Goal: Transaction & Acquisition: Book appointment/travel/reservation

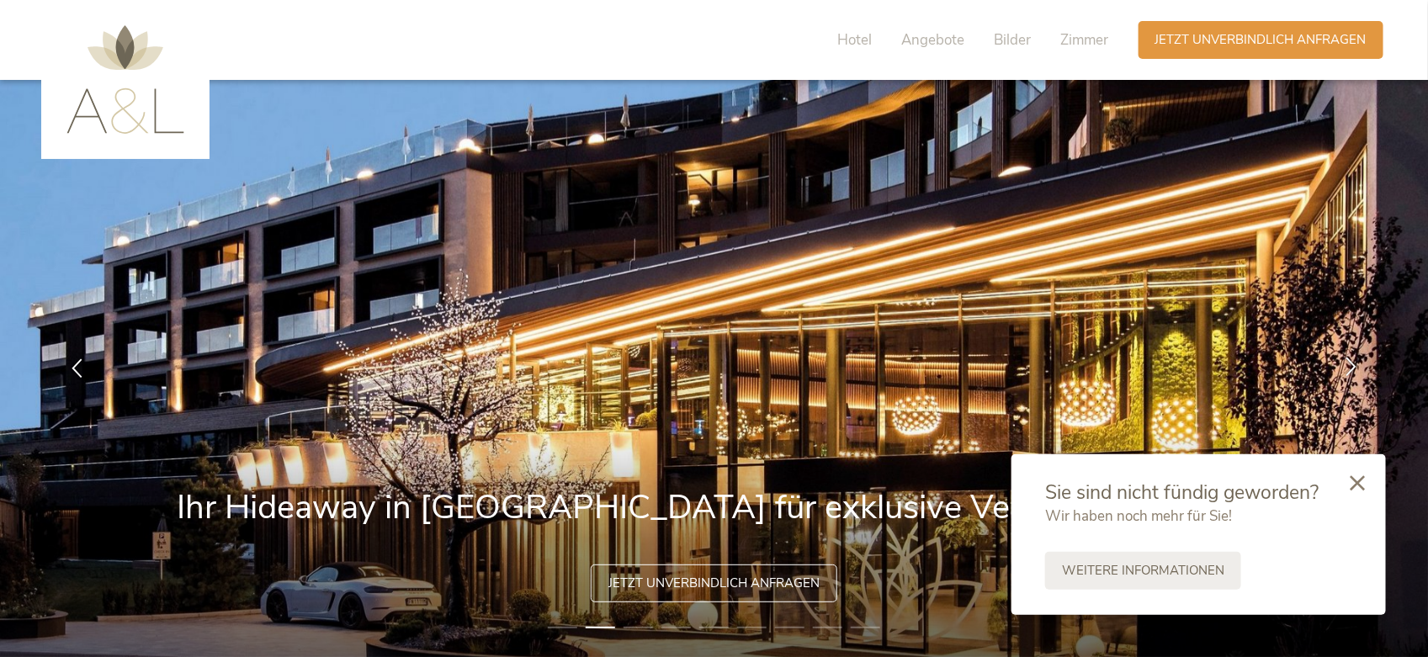
click at [1347, 362] on icon at bounding box center [1350, 367] width 19 height 19
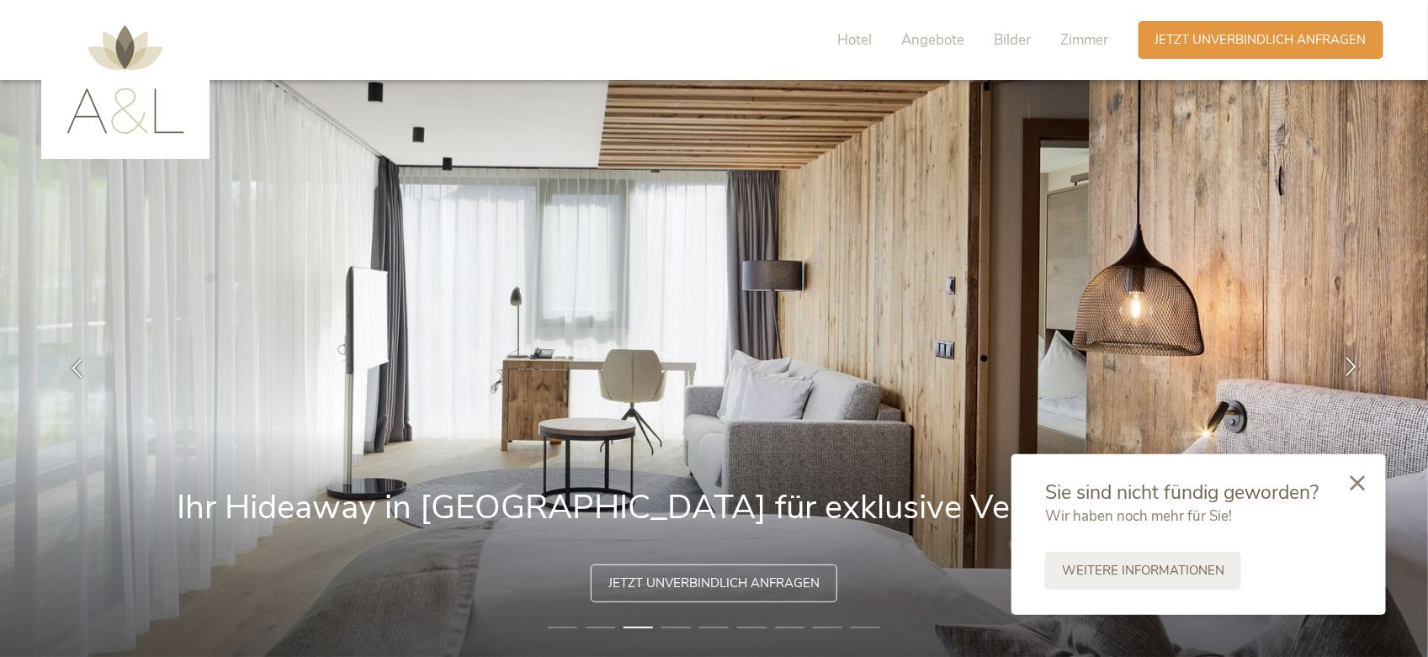
click at [1347, 362] on icon at bounding box center [1350, 367] width 19 height 19
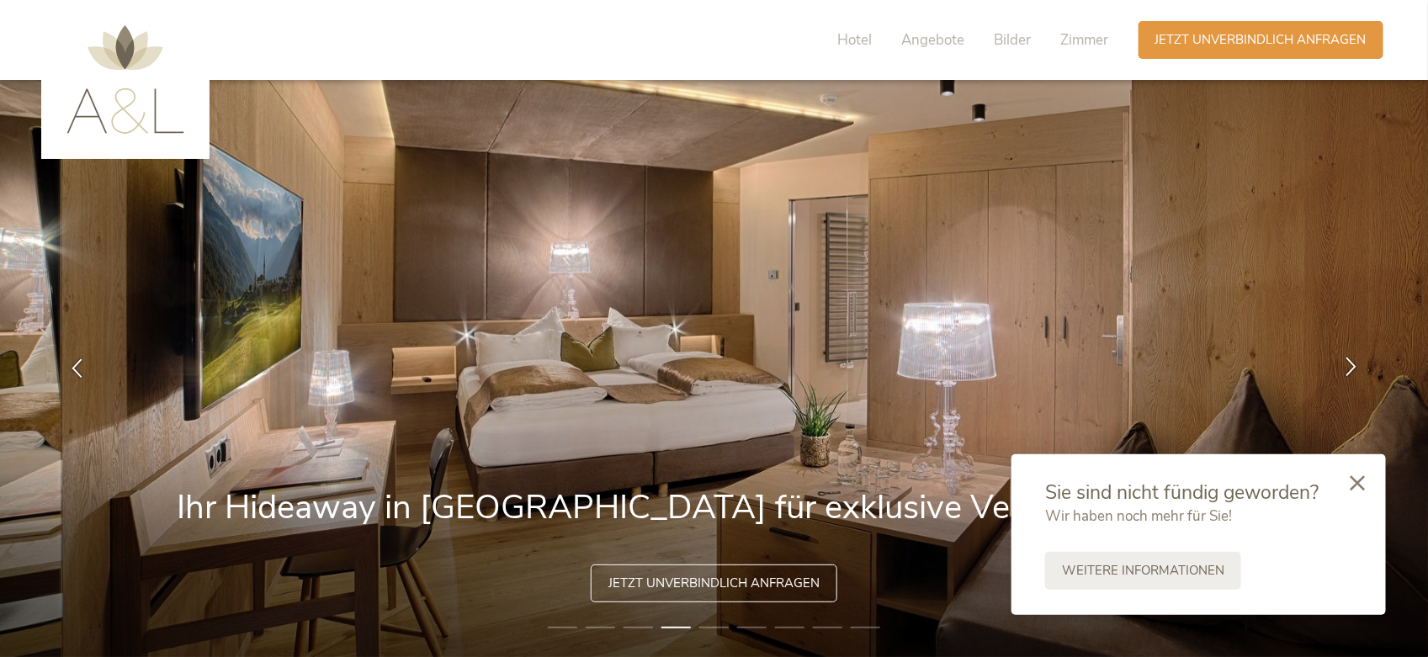
click at [1347, 362] on icon at bounding box center [1350, 367] width 19 height 19
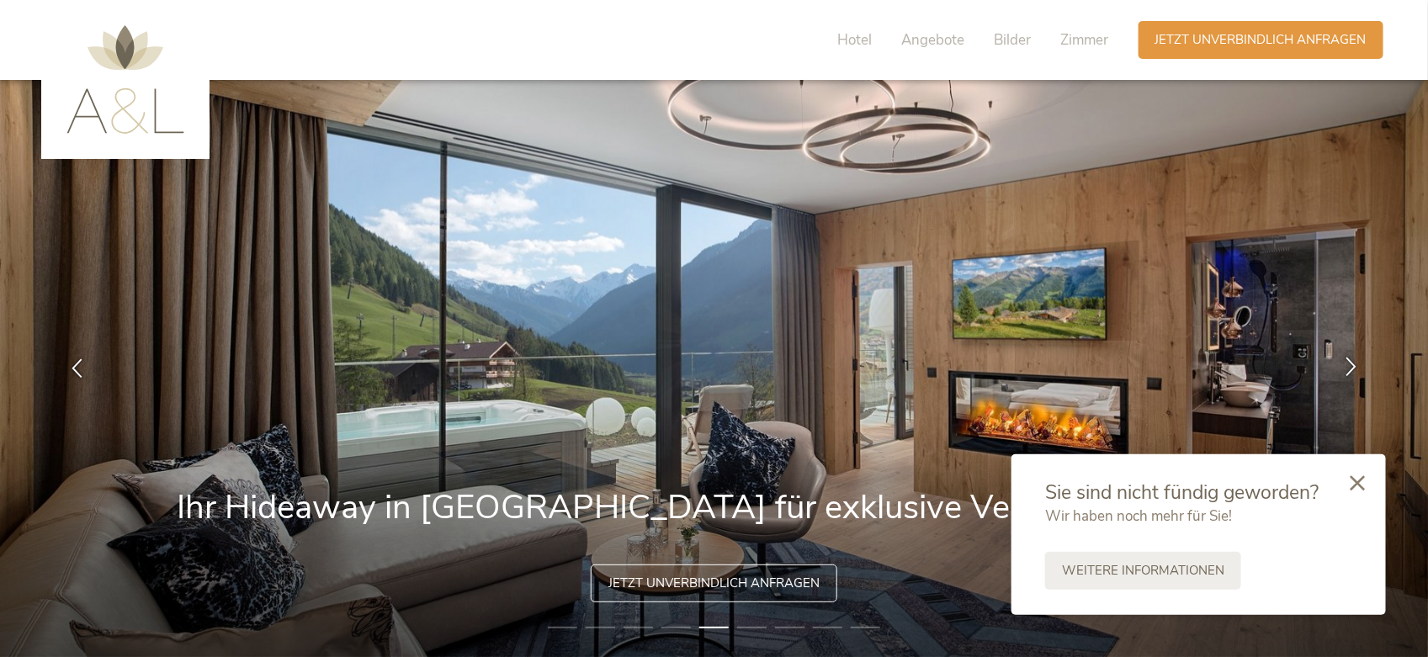
click at [1347, 362] on icon at bounding box center [1350, 367] width 19 height 19
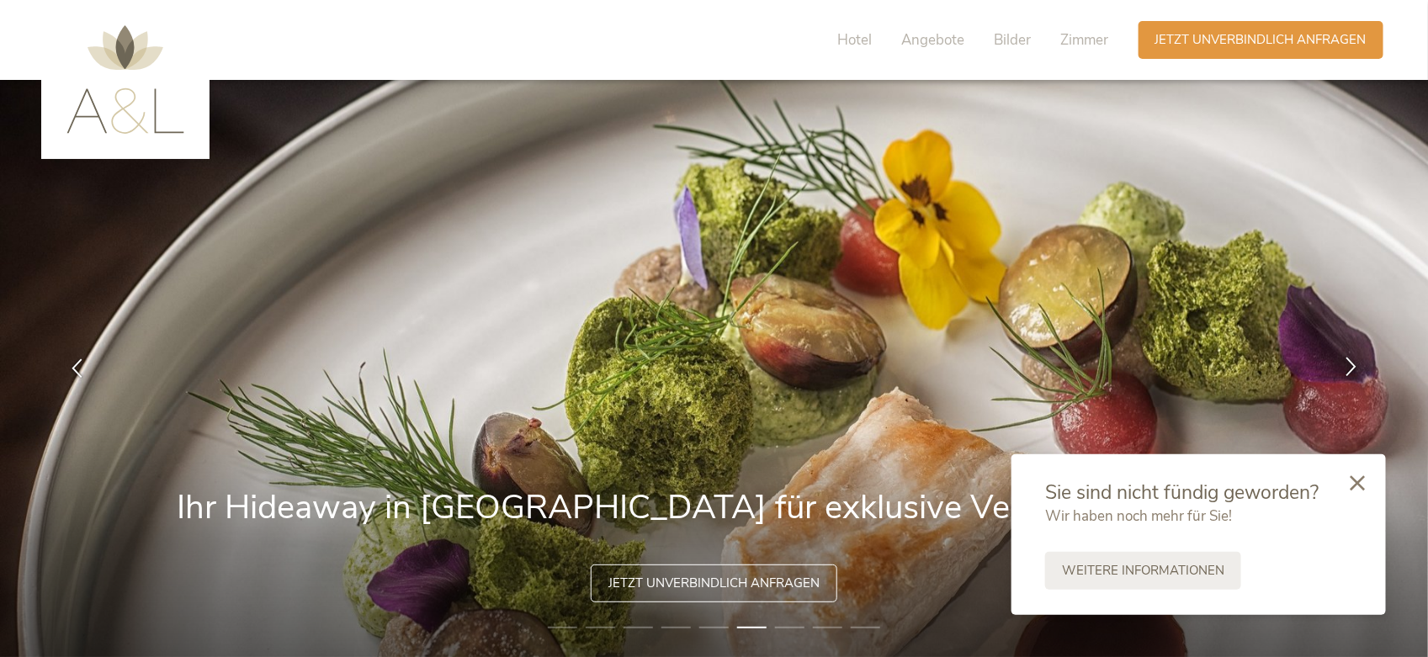
click at [1347, 362] on icon at bounding box center [1350, 367] width 19 height 19
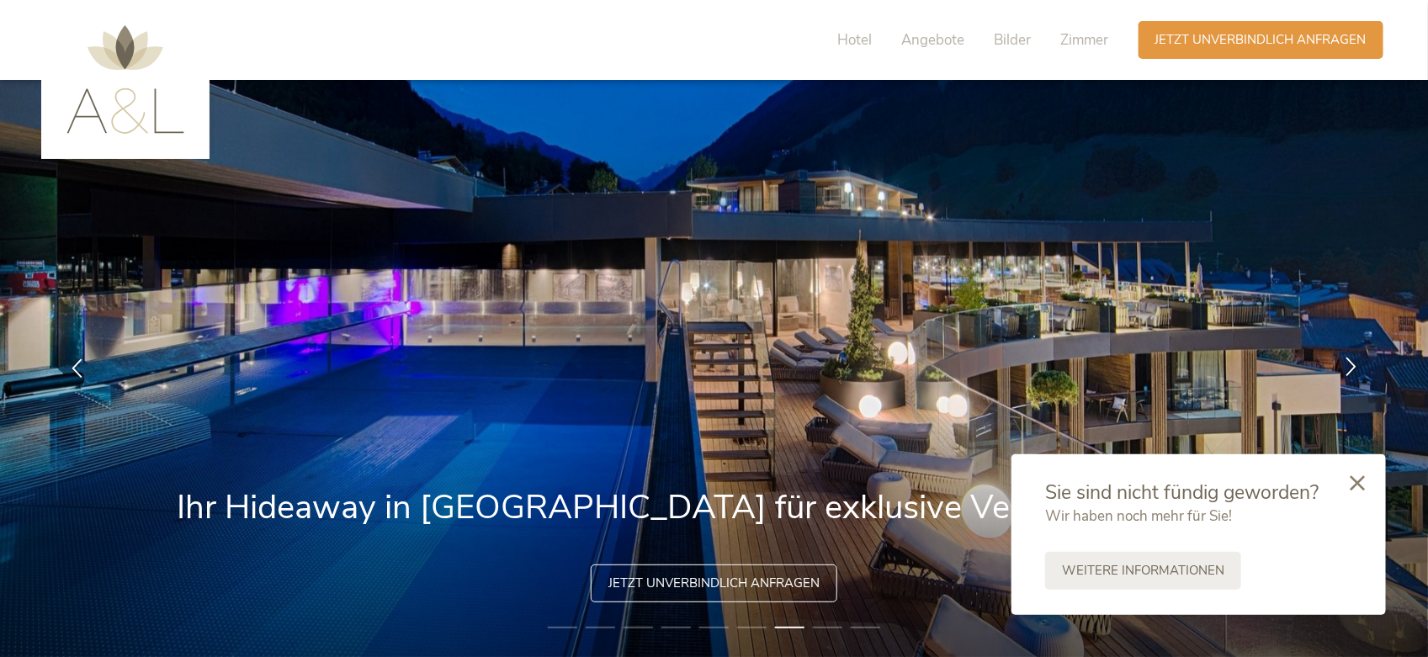
click at [1347, 362] on icon at bounding box center [1350, 367] width 19 height 19
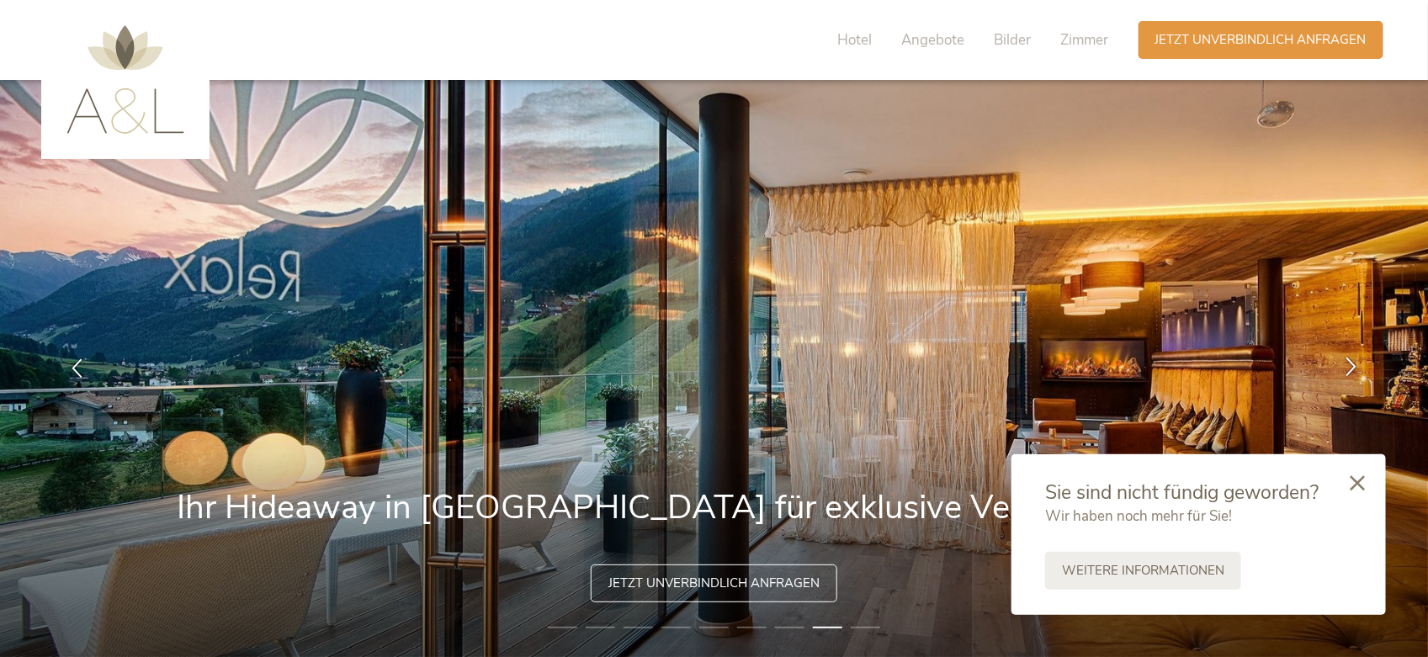
click at [1347, 362] on icon at bounding box center [1350, 367] width 19 height 19
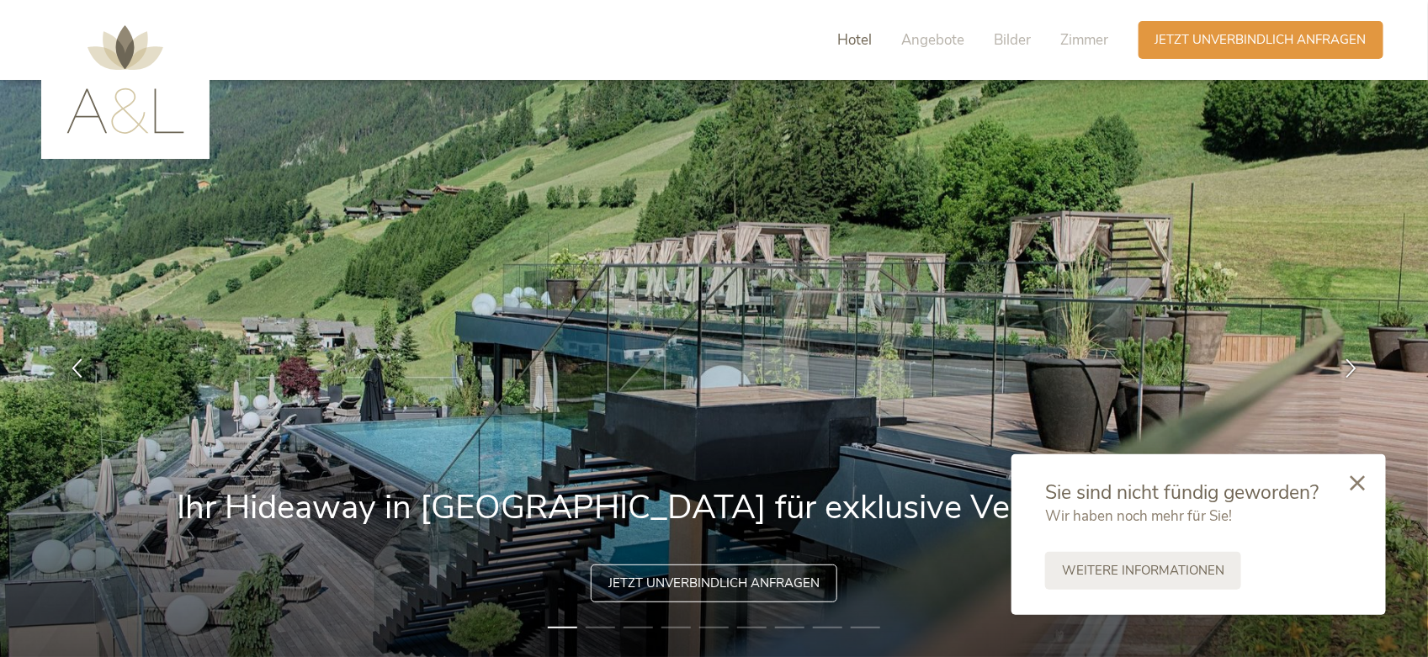
click at [844, 40] on span "Hotel" at bounding box center [855, 39] width 35 height 19
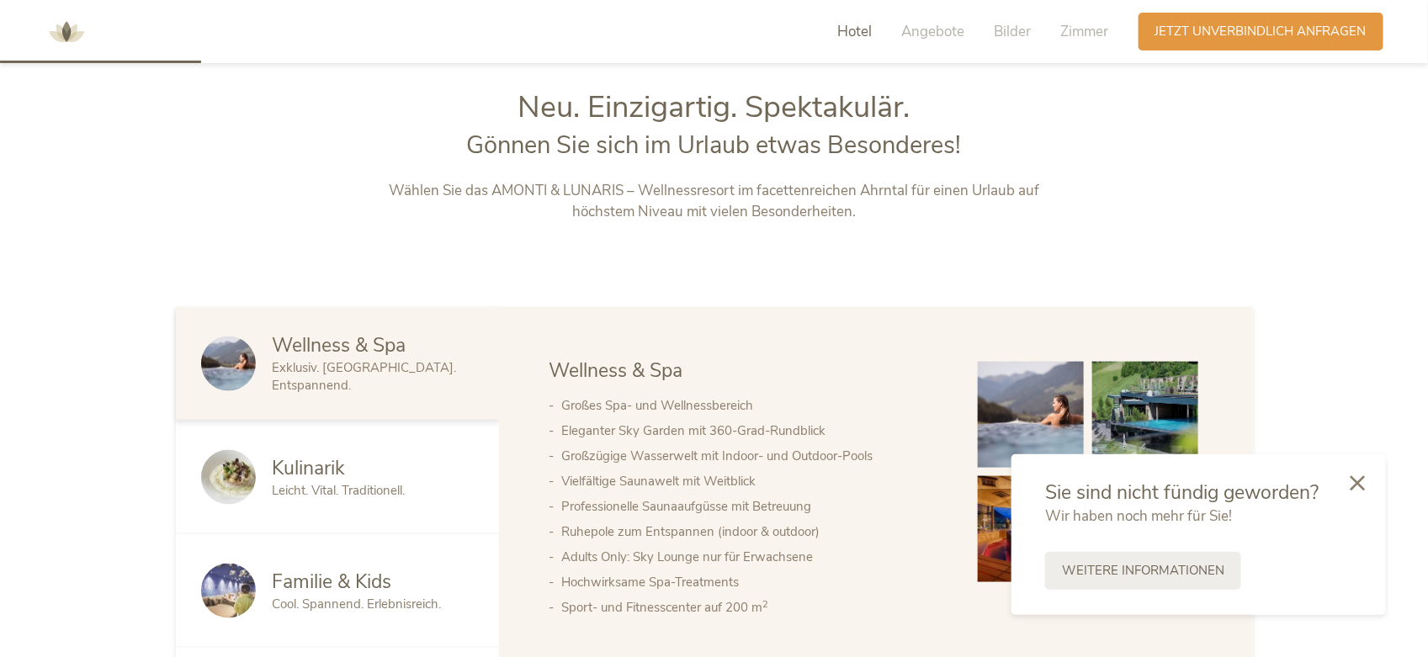
scroll to position [715, 0]
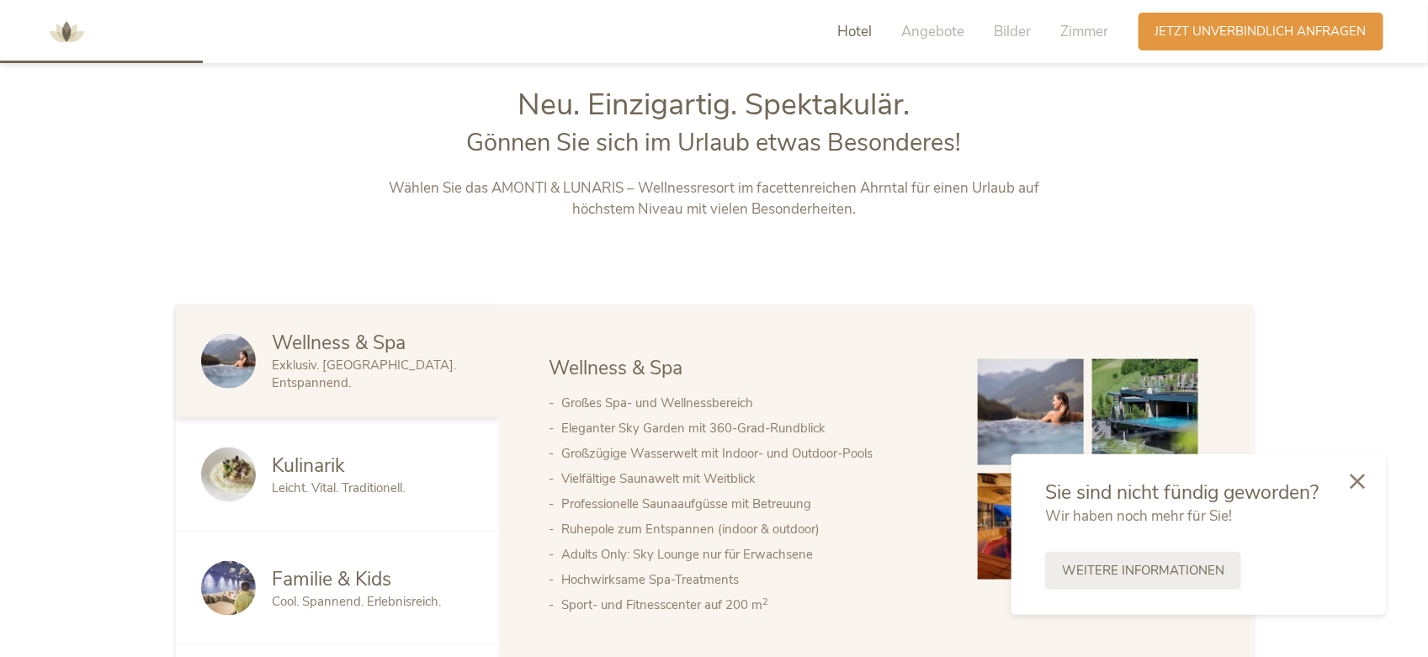
click at [1362, 478] on icon at bounding box center [1357, 481] width 15 height 15
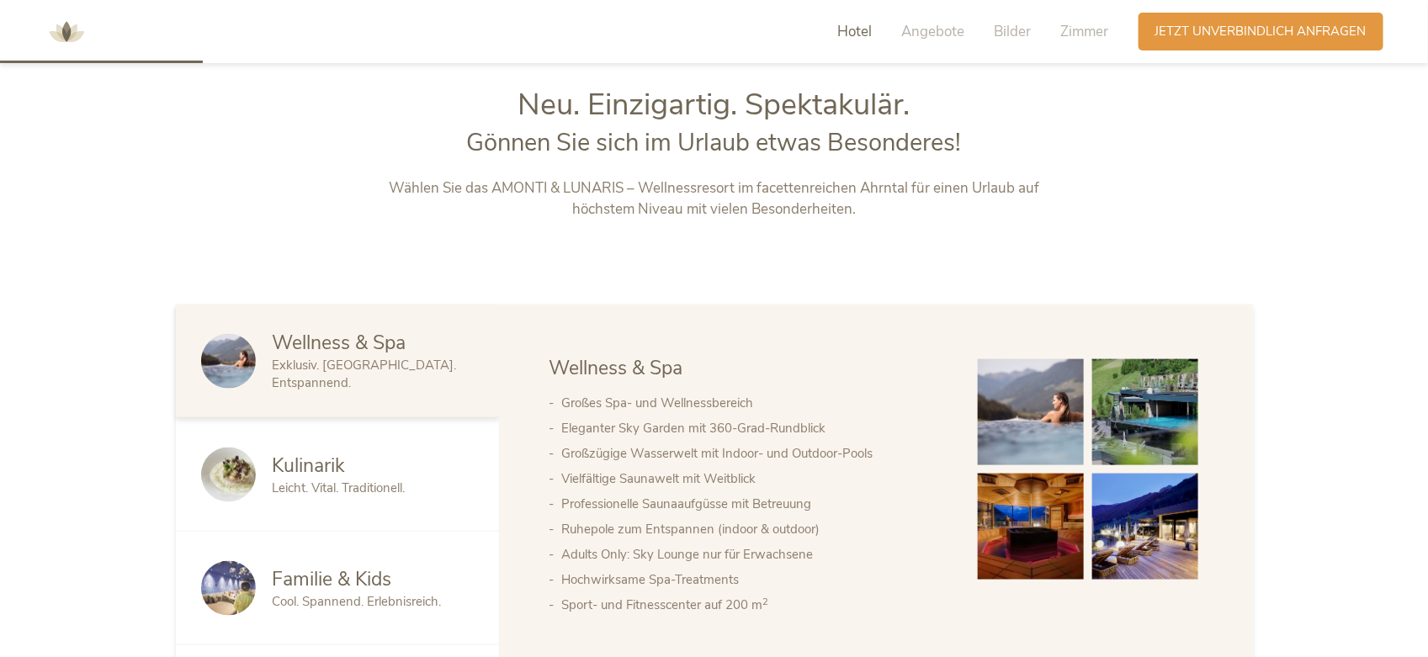
click at [360, 582] on span "Familie & Kids" at bounding box center [333, 579] width 120 height 26
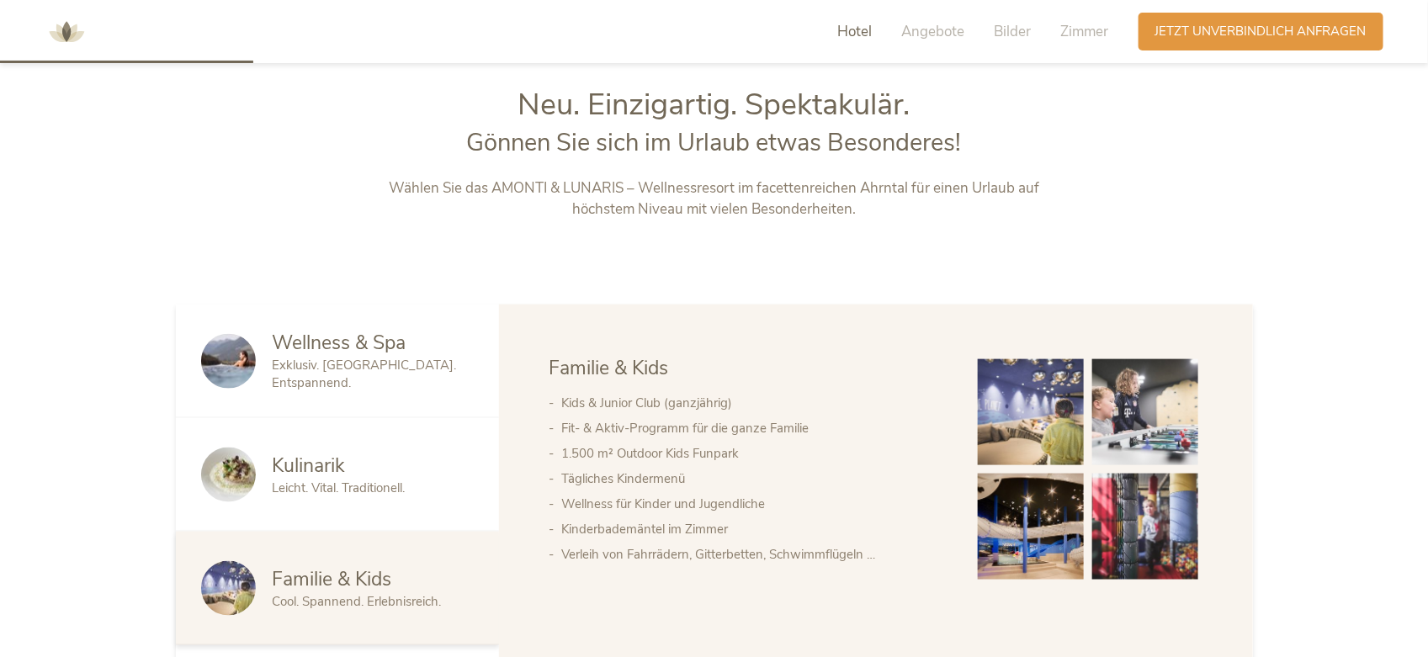
scroll to position [930, 0]
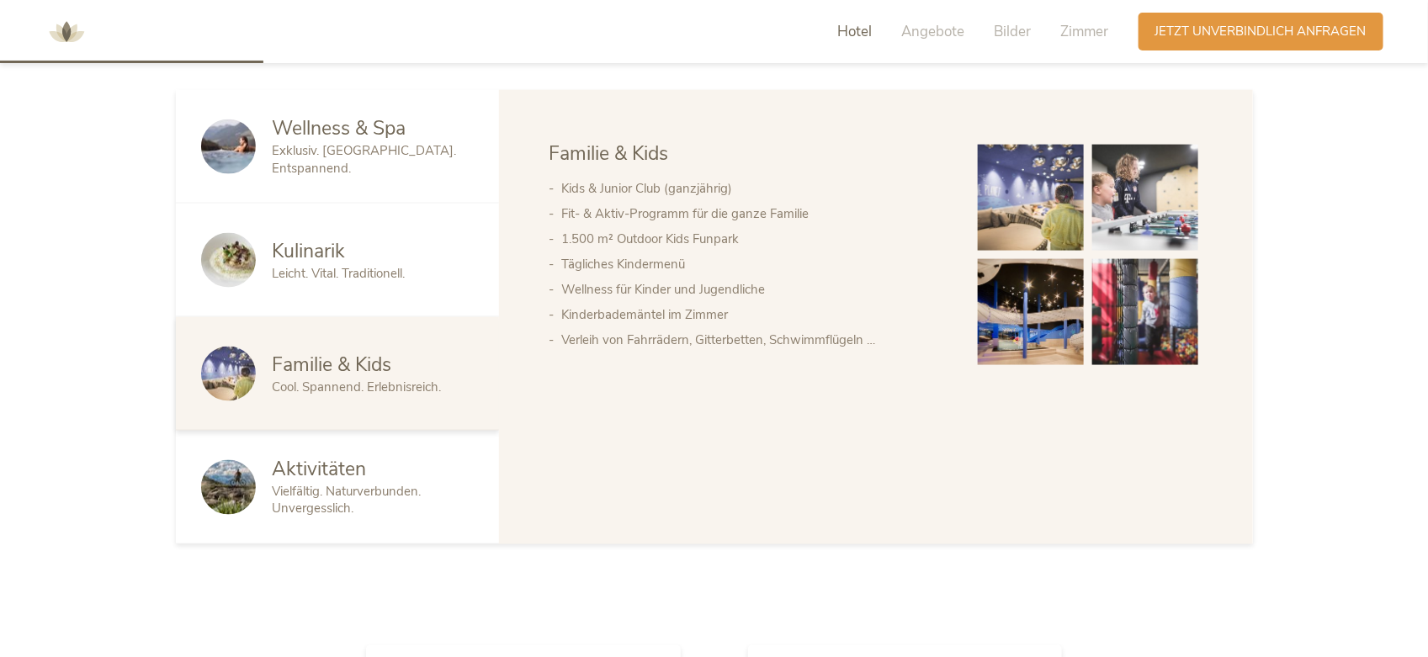
click at [338, 472] on span "Aktivitäten" at bounding box center [320, 469] width 94 height 26
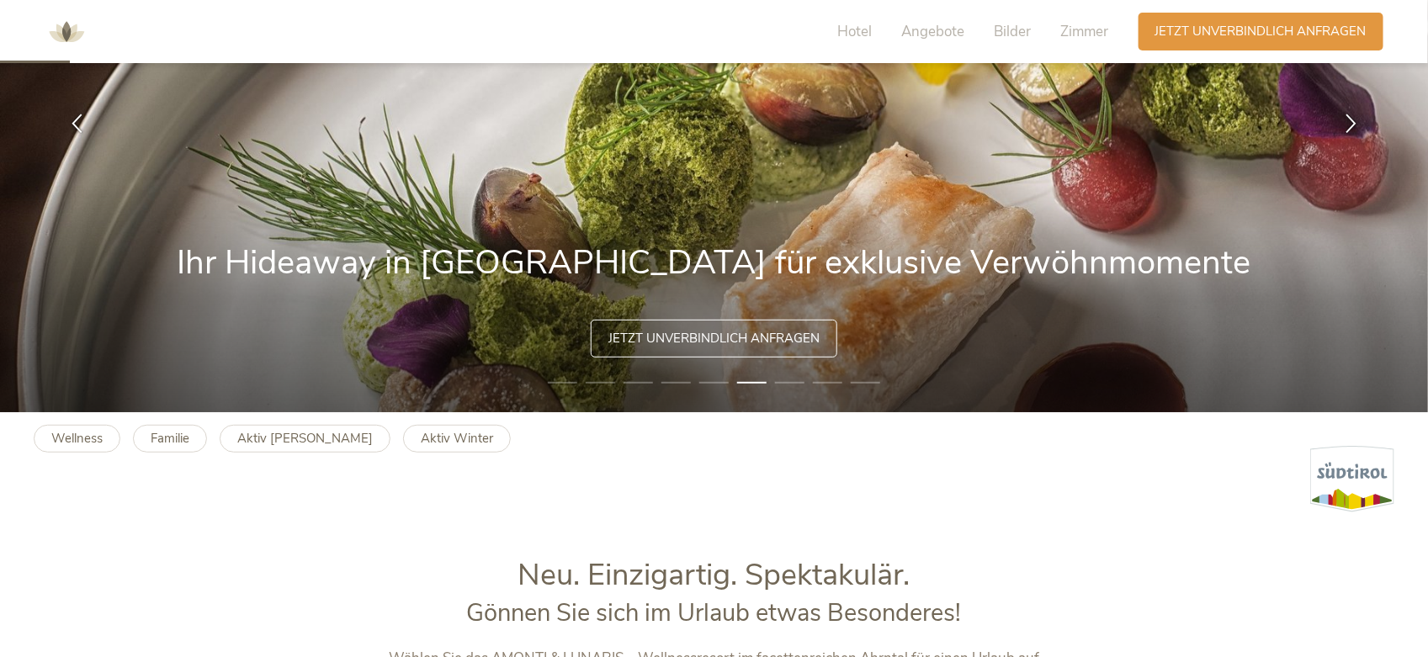
scroll to position [246, 0]
click at [940, 30] on span "Angebote" at bounding box center [933, 31] width 63 height 19
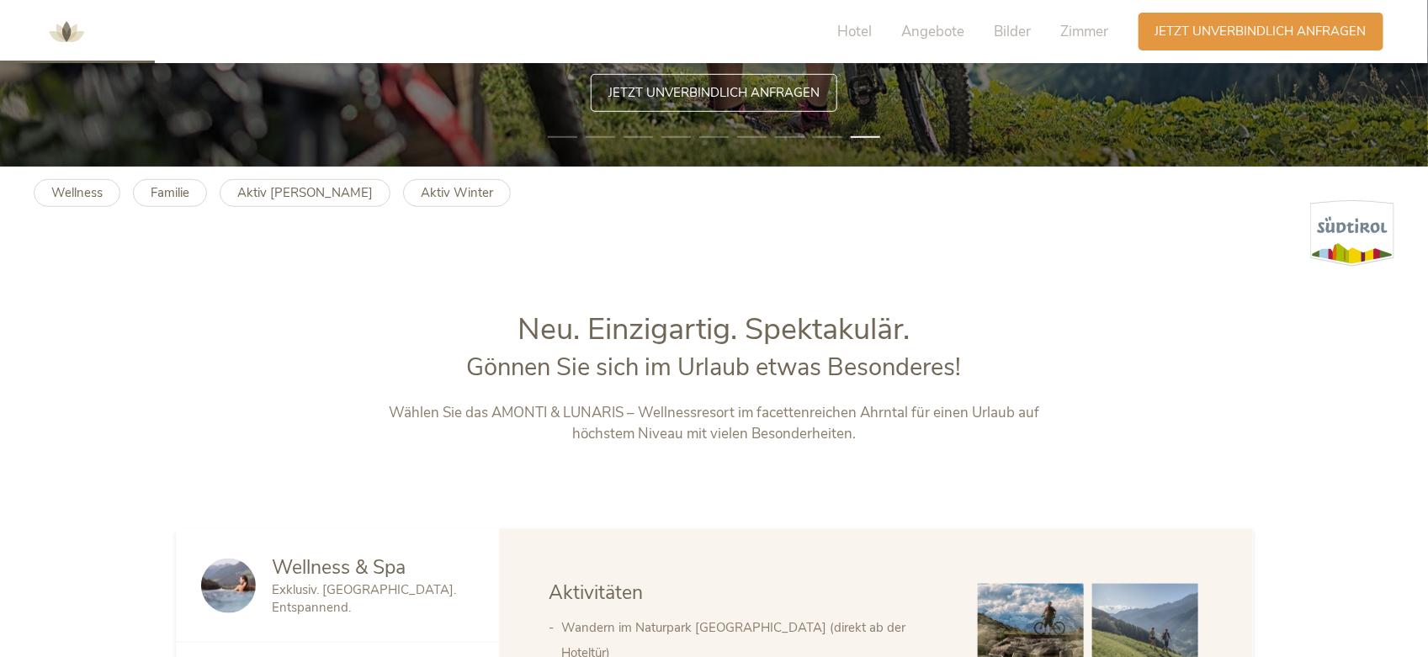
scroll to position [492, 0]
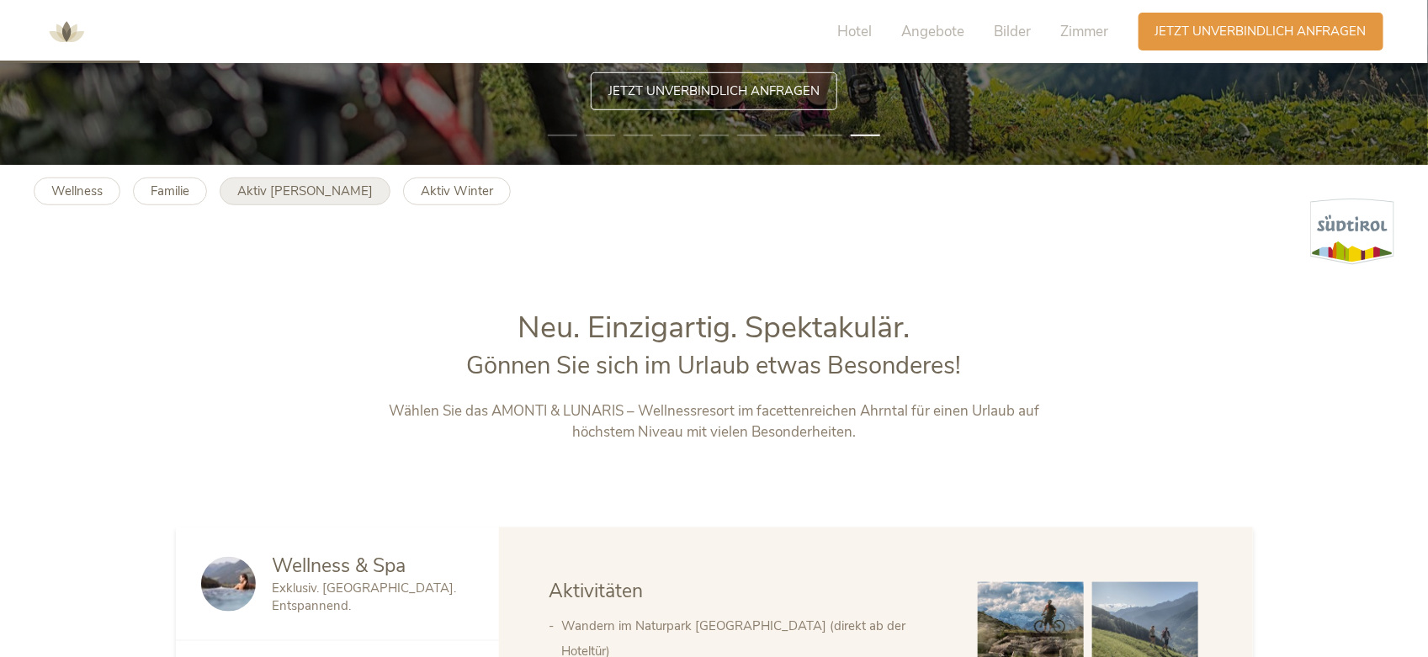
click at [275, 187] on b "Aktiv Sommer" at bounding box center [304, 191] width 135 height 17
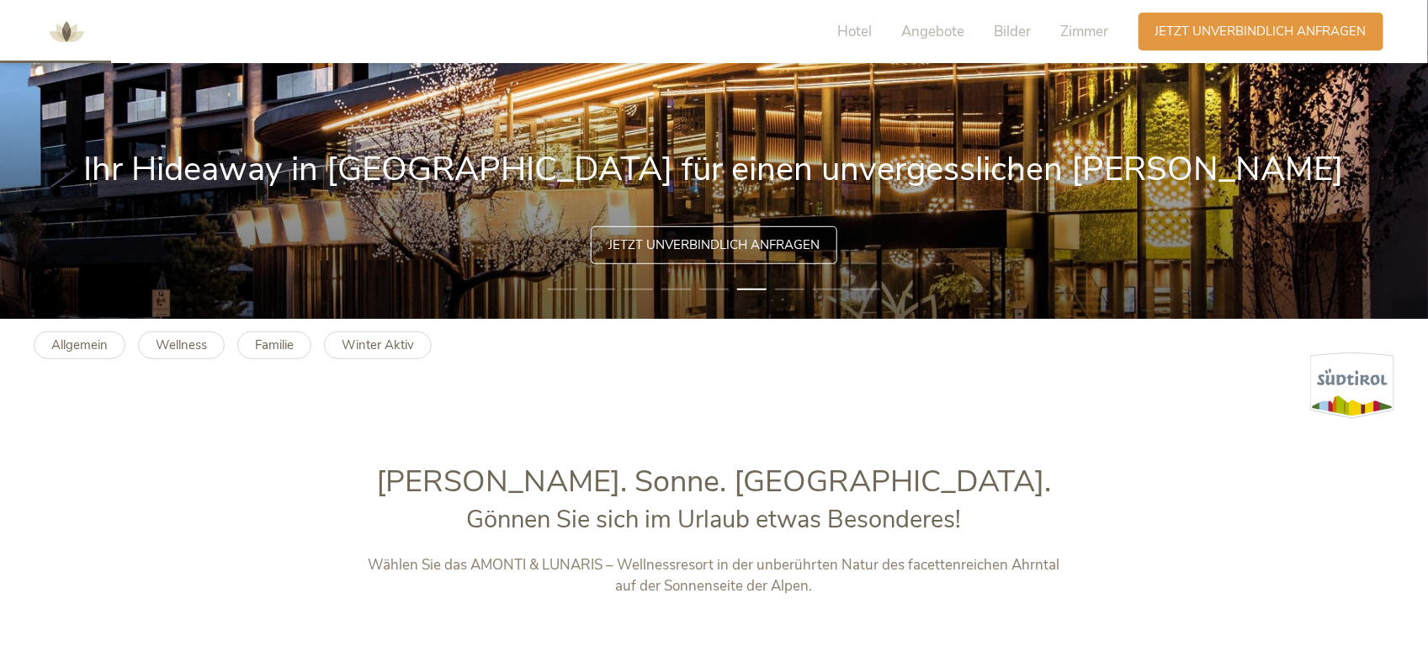
scroll to position [467, 0]
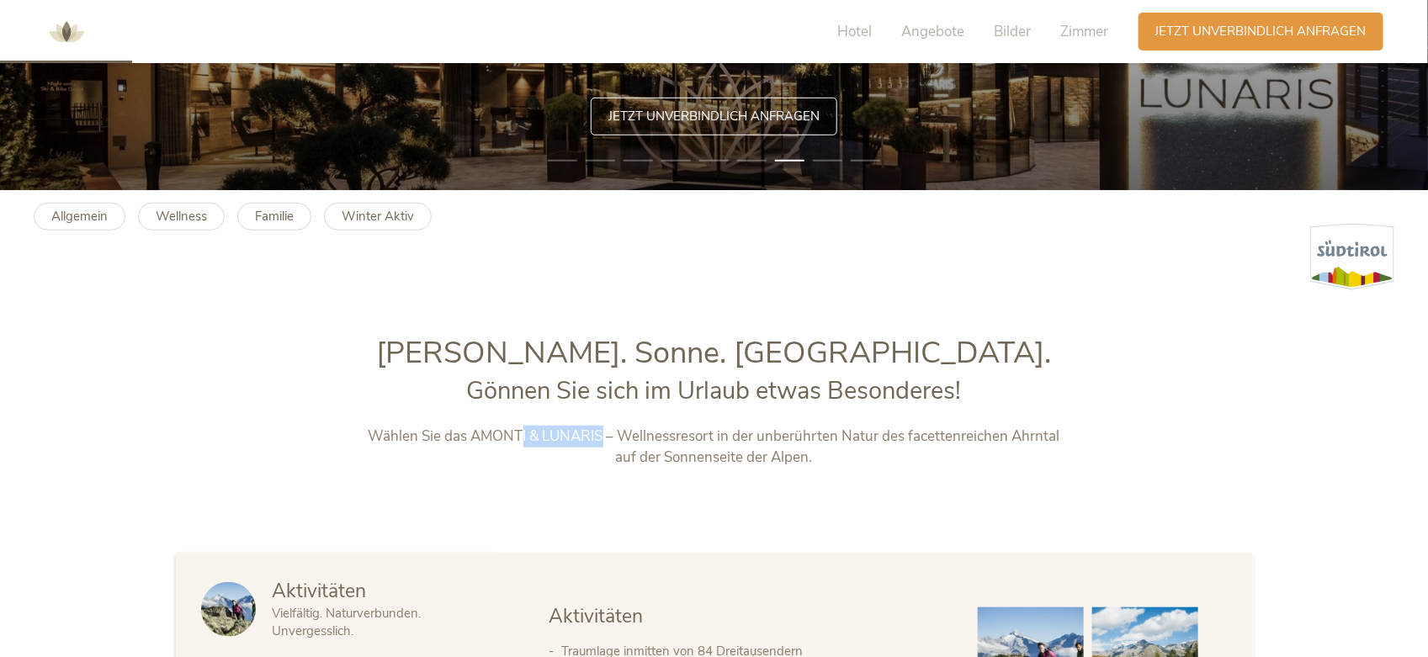
drag, startPoint x: 625, startPoint y: 431, endPoint x: 544, endPoint y: 444, distance: 81.9
click at [544, 444] on p "Wählen Sie das AMONTI & LUNARIS – Wellnessresort in der unberührten Natur des f…" at bounding box center [714, 447] width 703 height 43
drag, startPoint x: 544, startPoint y: 444, endPoint x: 482, endPoint y: 470, distance: 67.2
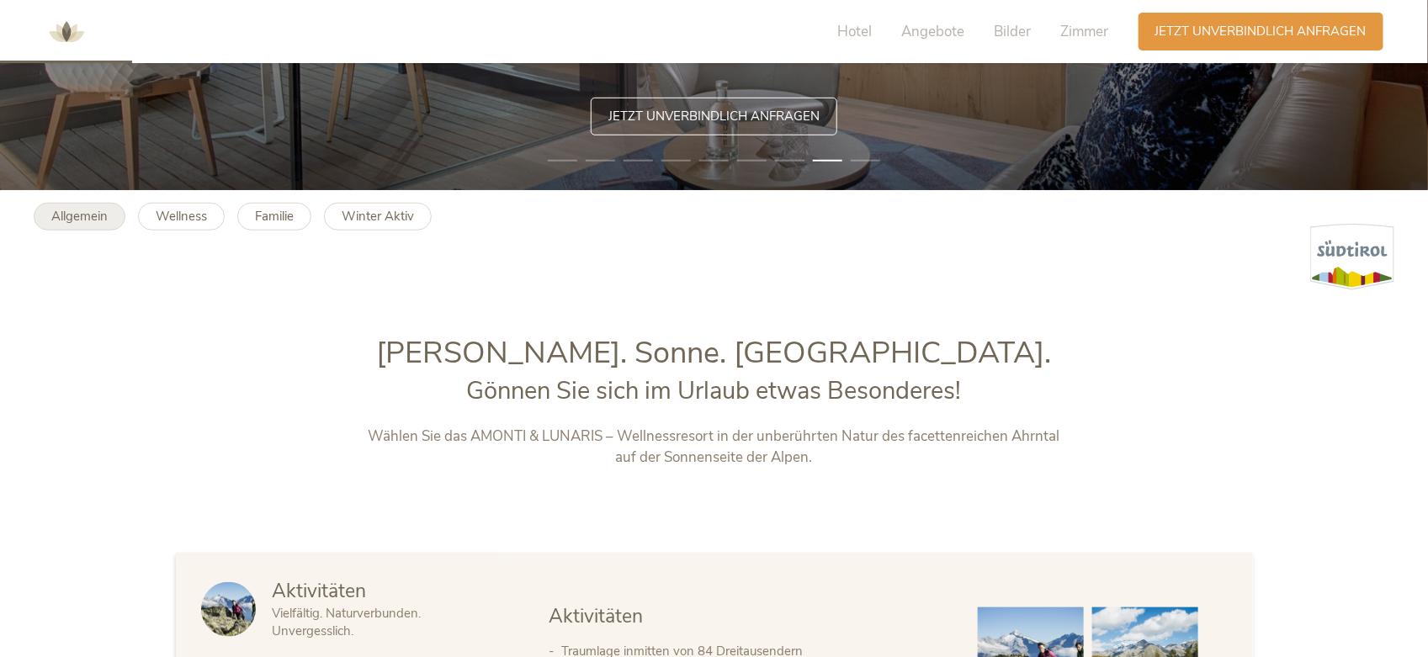
click at [78, 224] on b "Allgemein" at bounding box center [79, 216] width 56 height 17
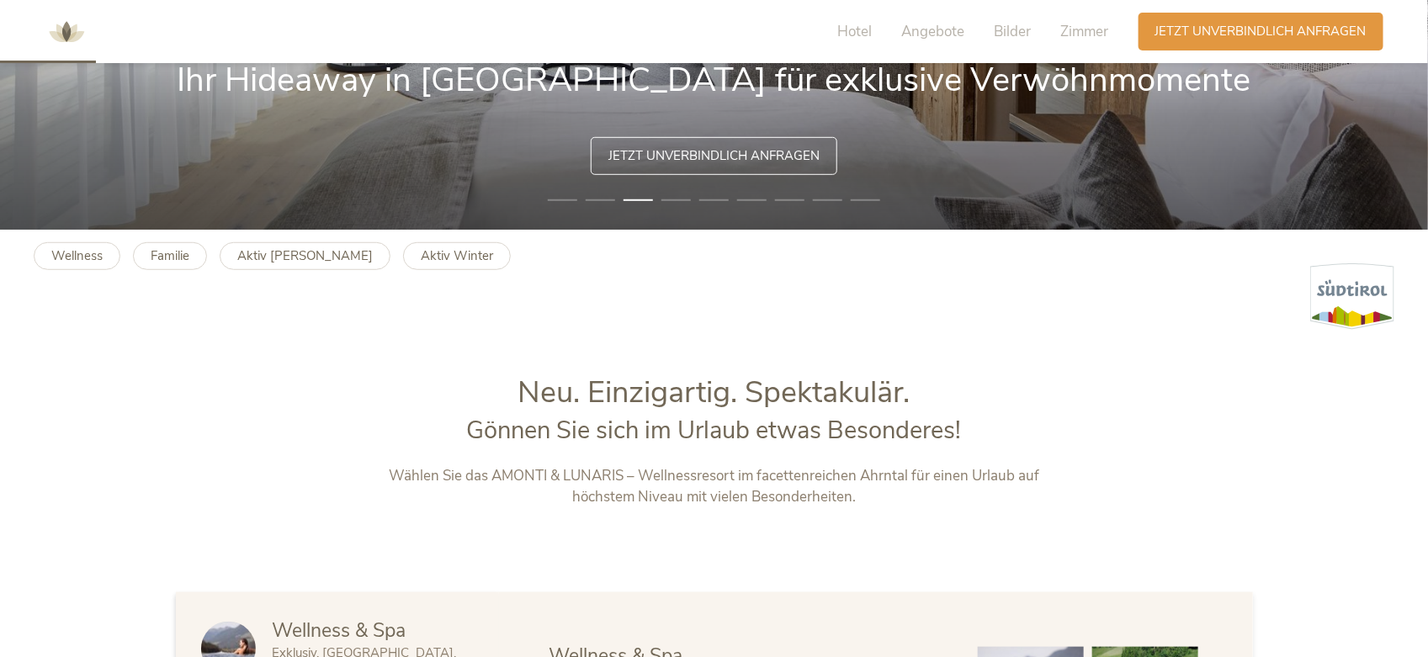
scroll to position [537, 0]
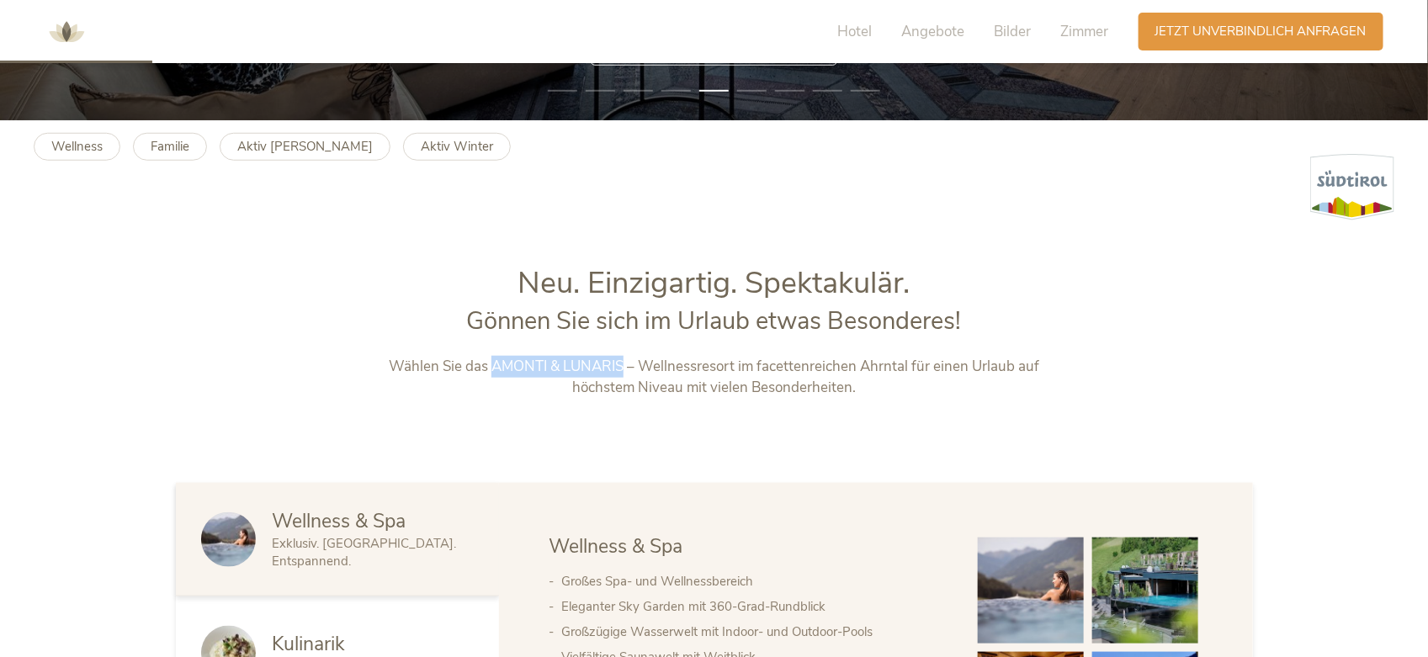
drag, startPoint x: 621, startPoint y: 367, endPoint x: 484, endPoint y: 368, distance: 137.2
click at [484, 368] on p "Wählen Sie das AMONTI & LUNARIS – Wellnessresort im facettenreichen Ahrntal für…" at bounding box center [714, 377] width 703 height 43
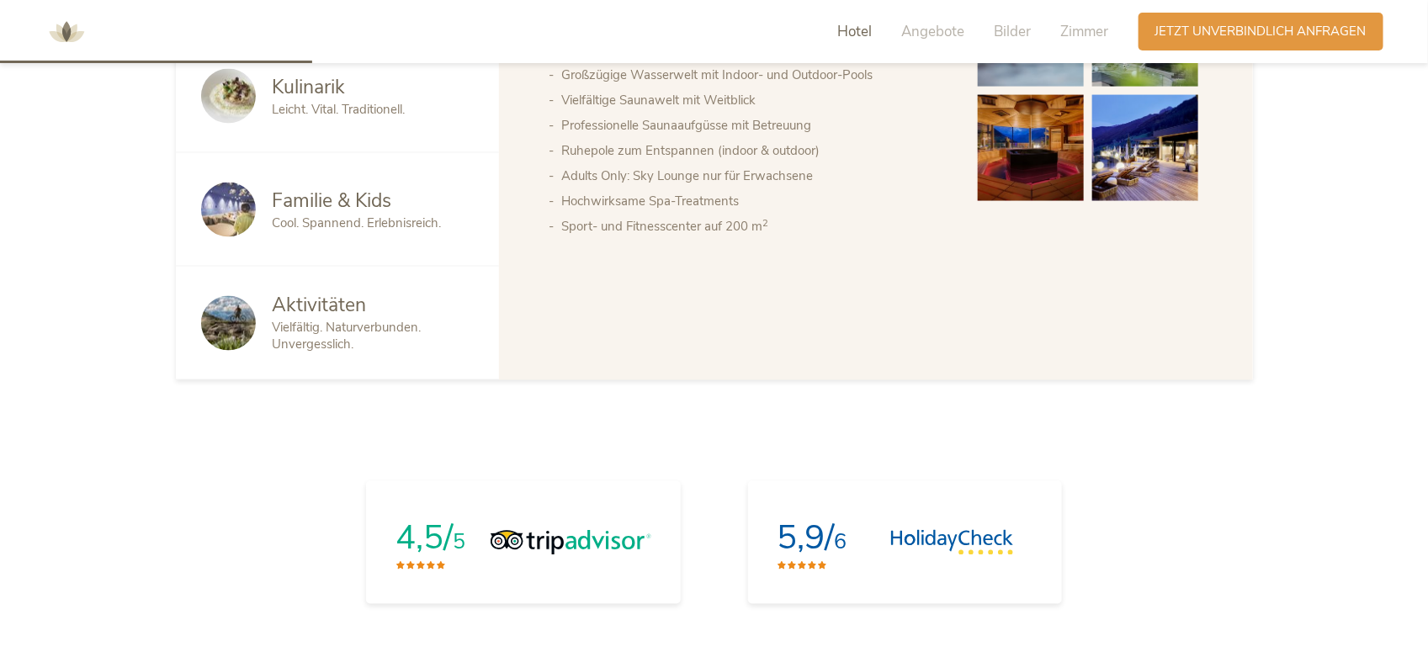
scroll to position [1102, 0]
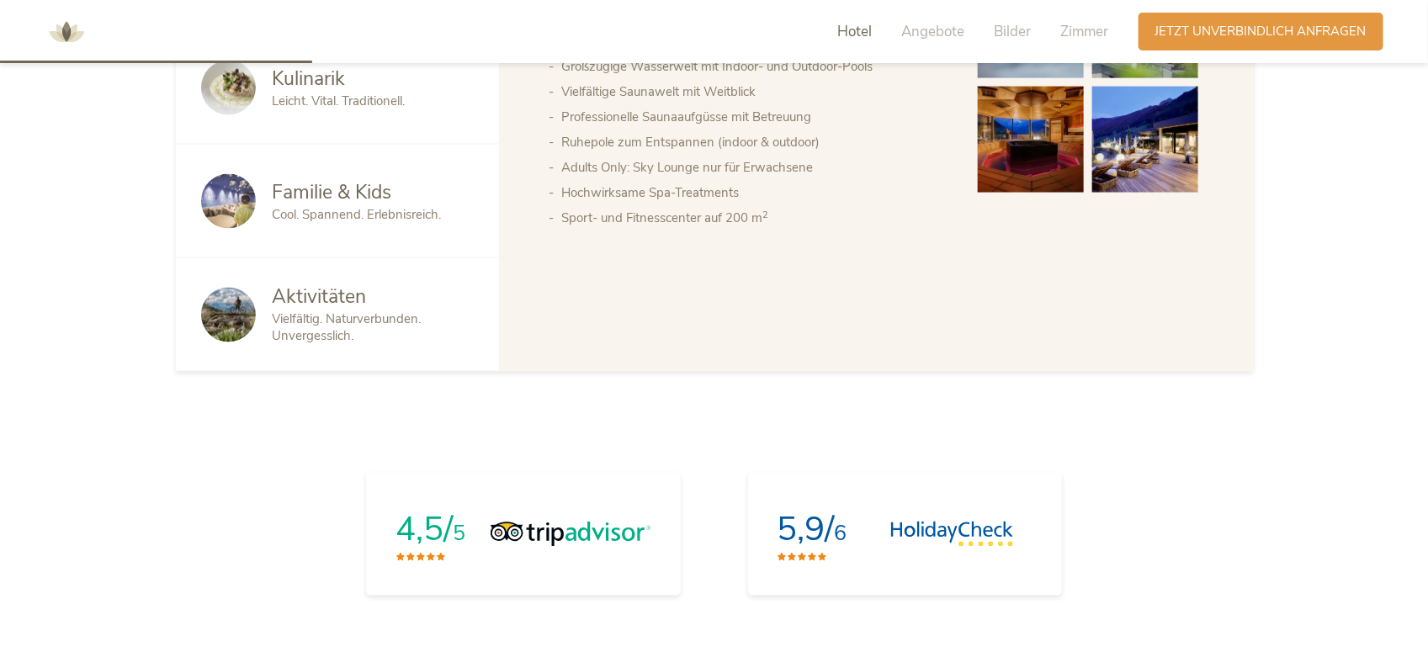
click at [345, 190] on span "Familie & Kids" at bounding box center [333, 192] width 120 height 26
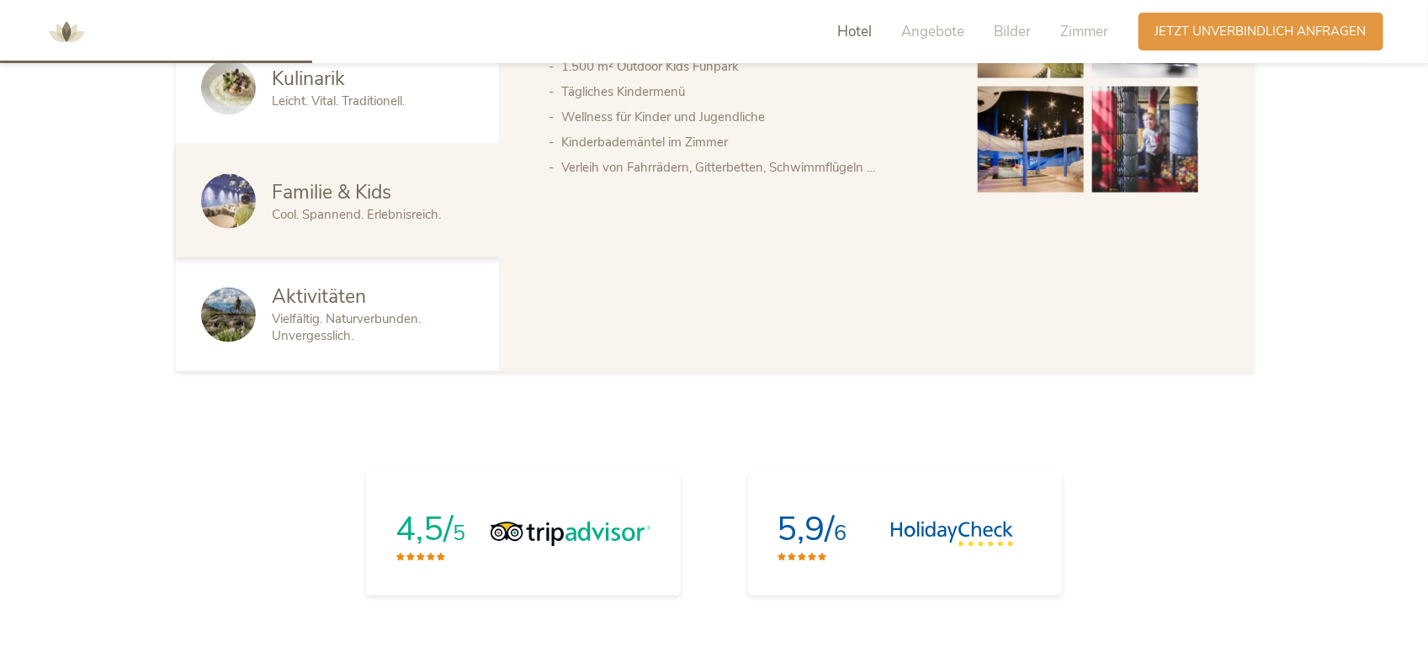
scroll to position [965, 0]
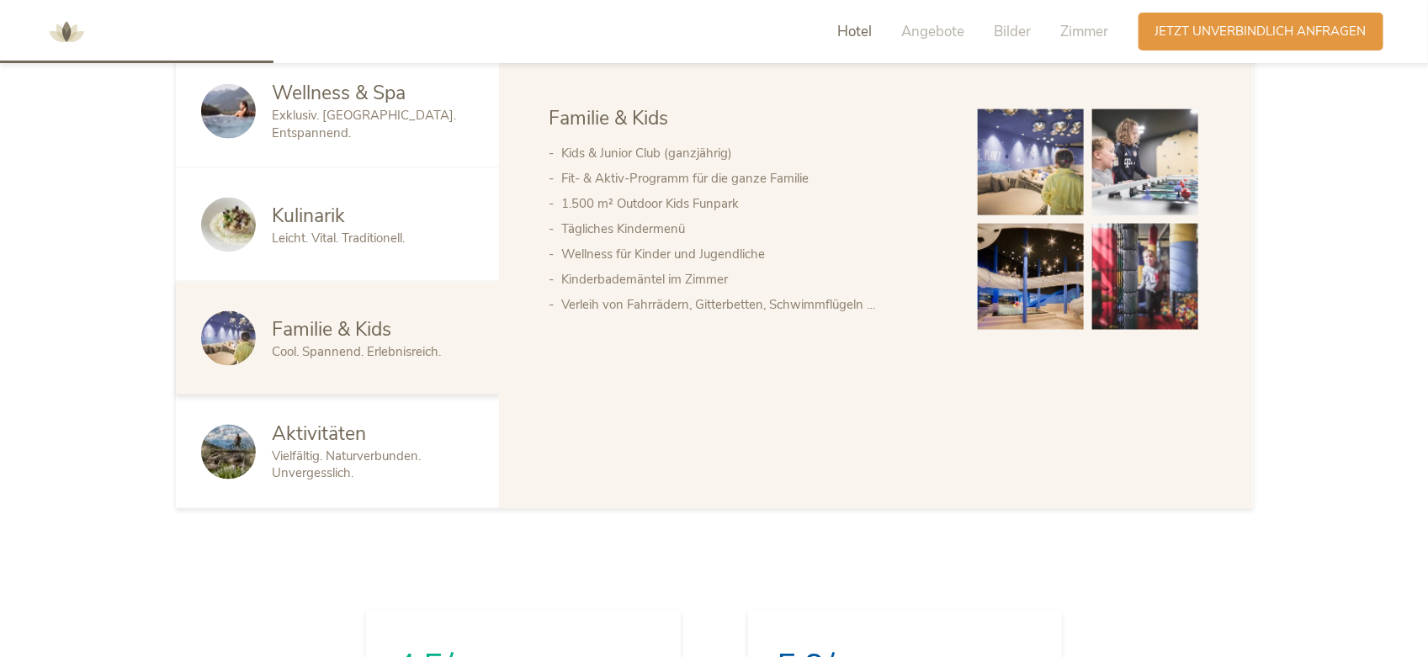
click at [320, 216] on span "Kulinarik" at bounding box center [309, 216] width 73 height 26
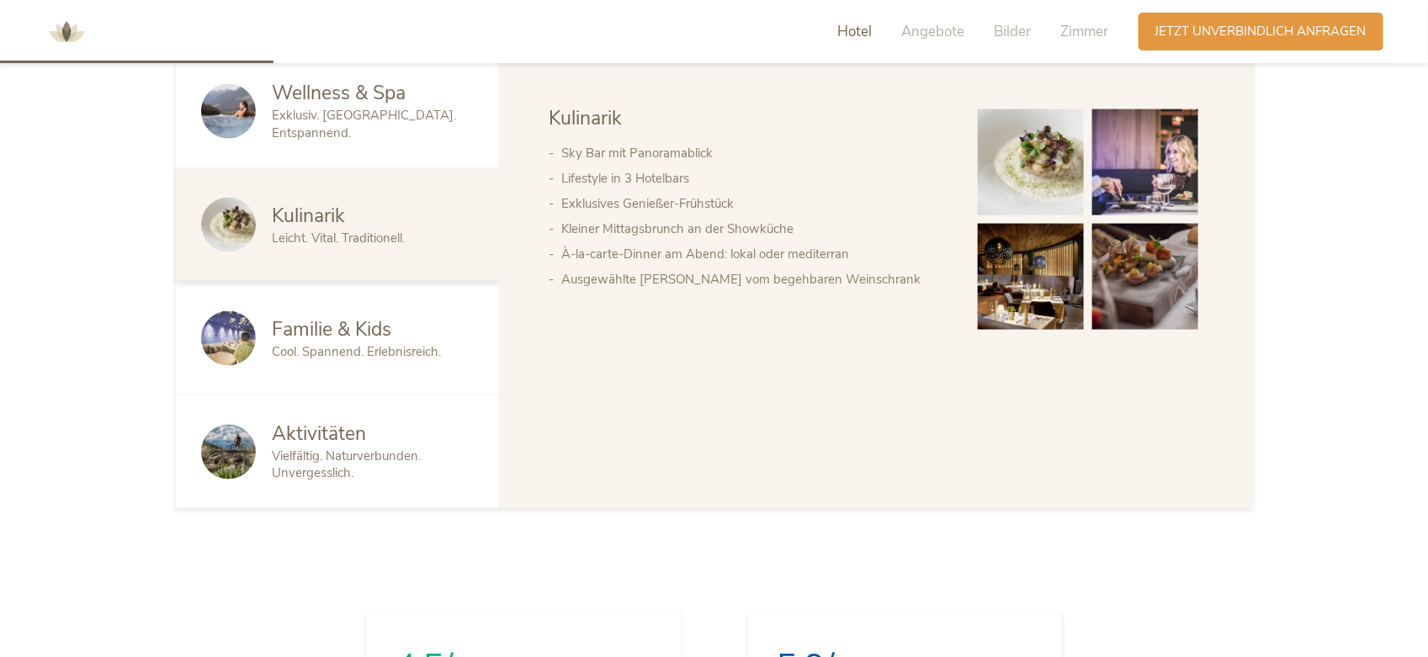
click at [372, 102] on span "Wellness & Spa" at bounding box center [340, 93] width 134 height 26
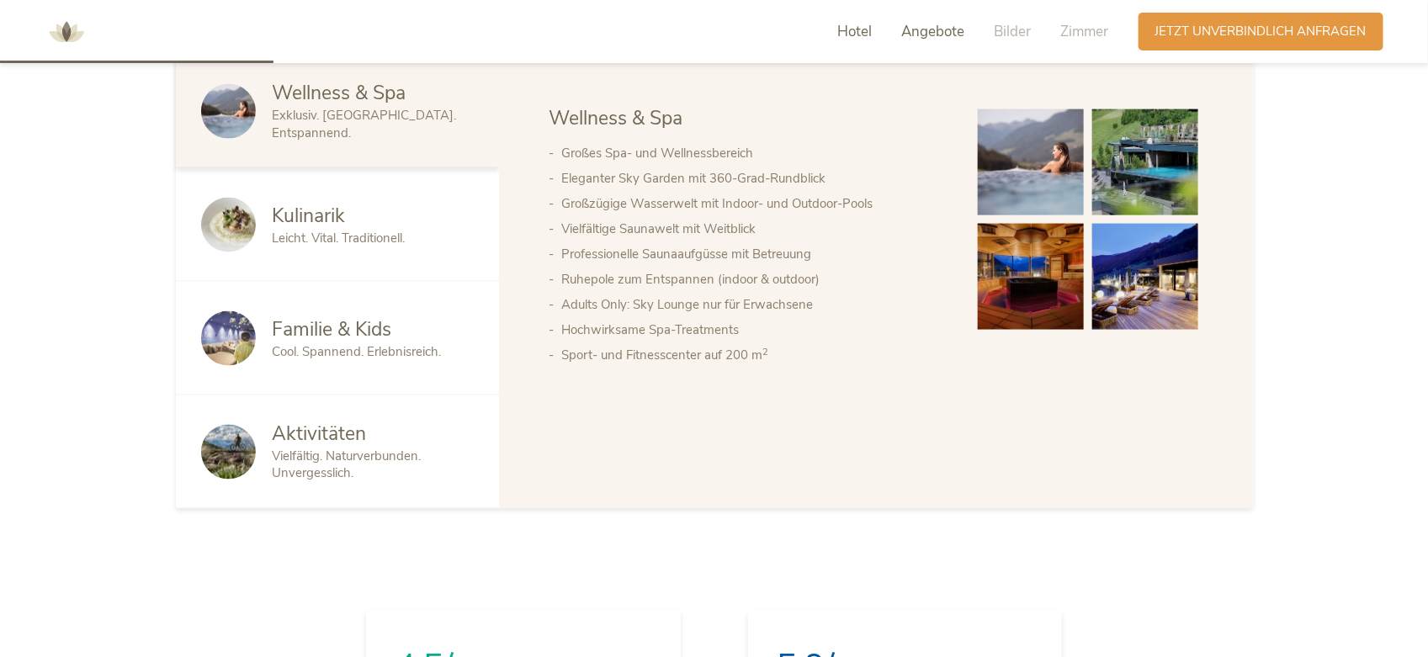
click at [940, 23] on span "Angebote" at bounding box center [933, 31] width 63 height 19
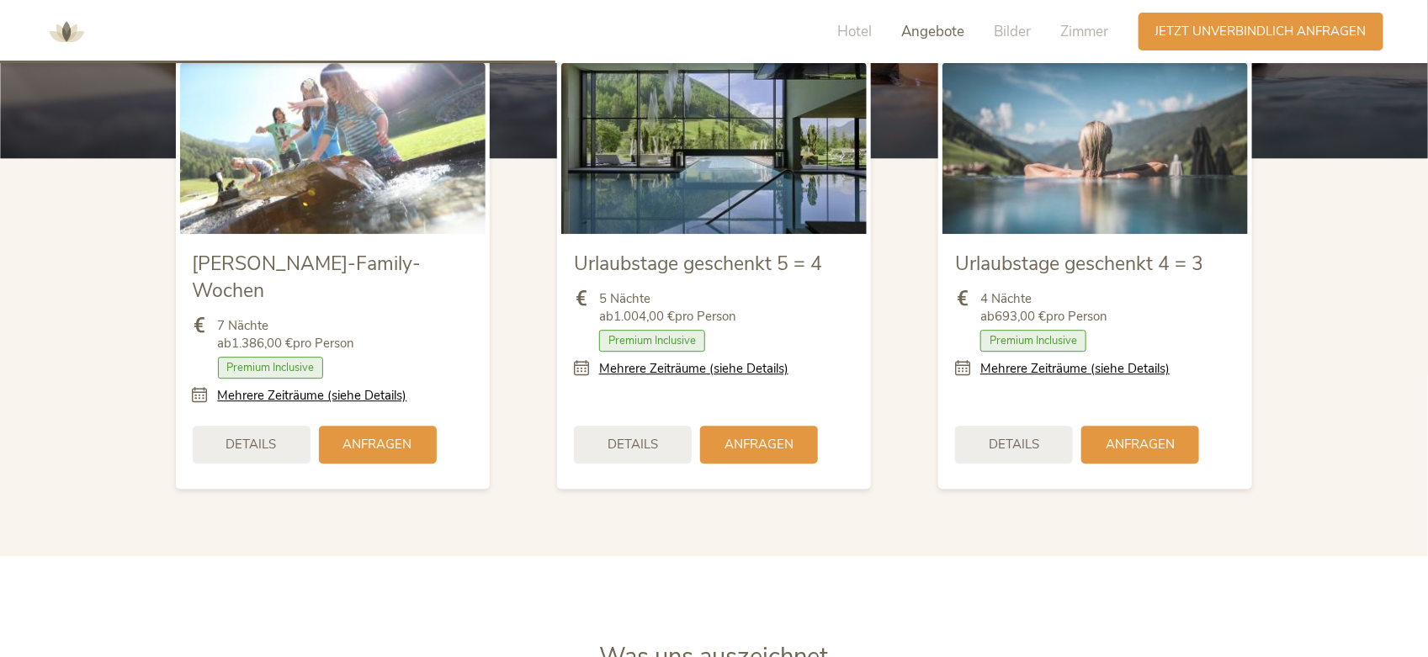
scroll to position [1959, 0]
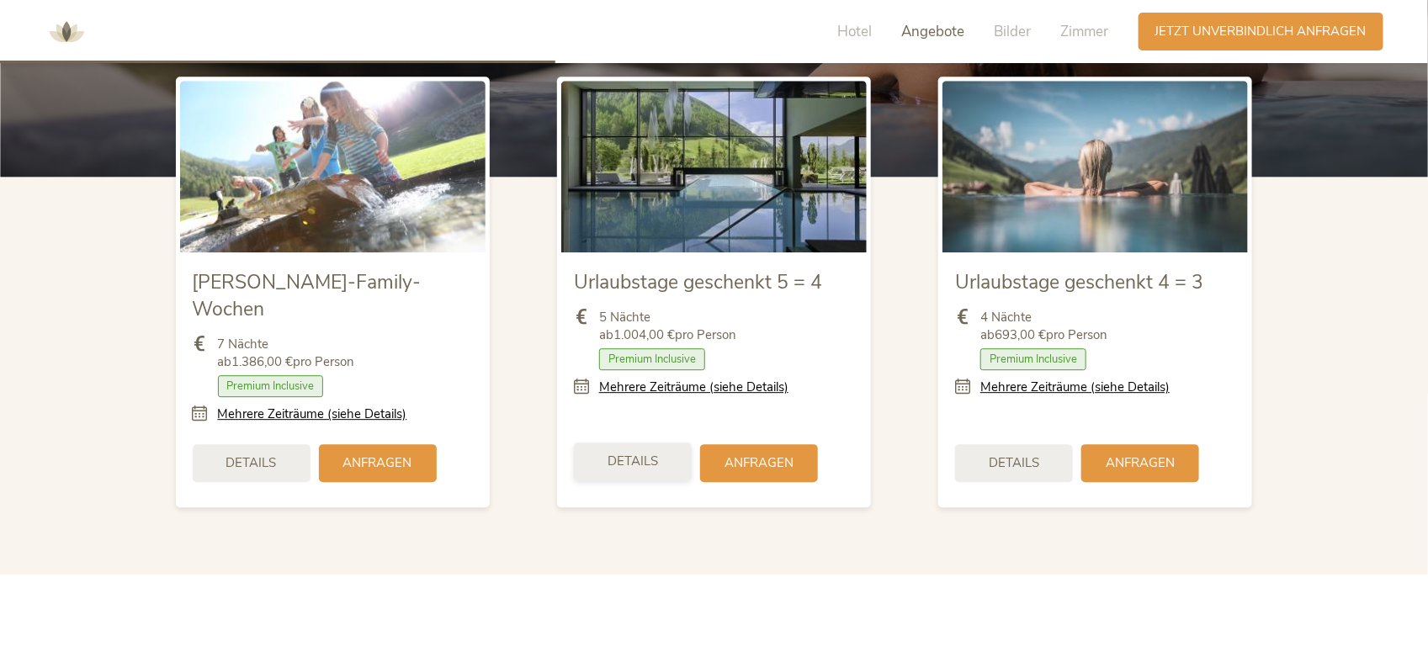
click at [608, 453] on span "Details" at bounding box center [633, 462] width 50 height 18
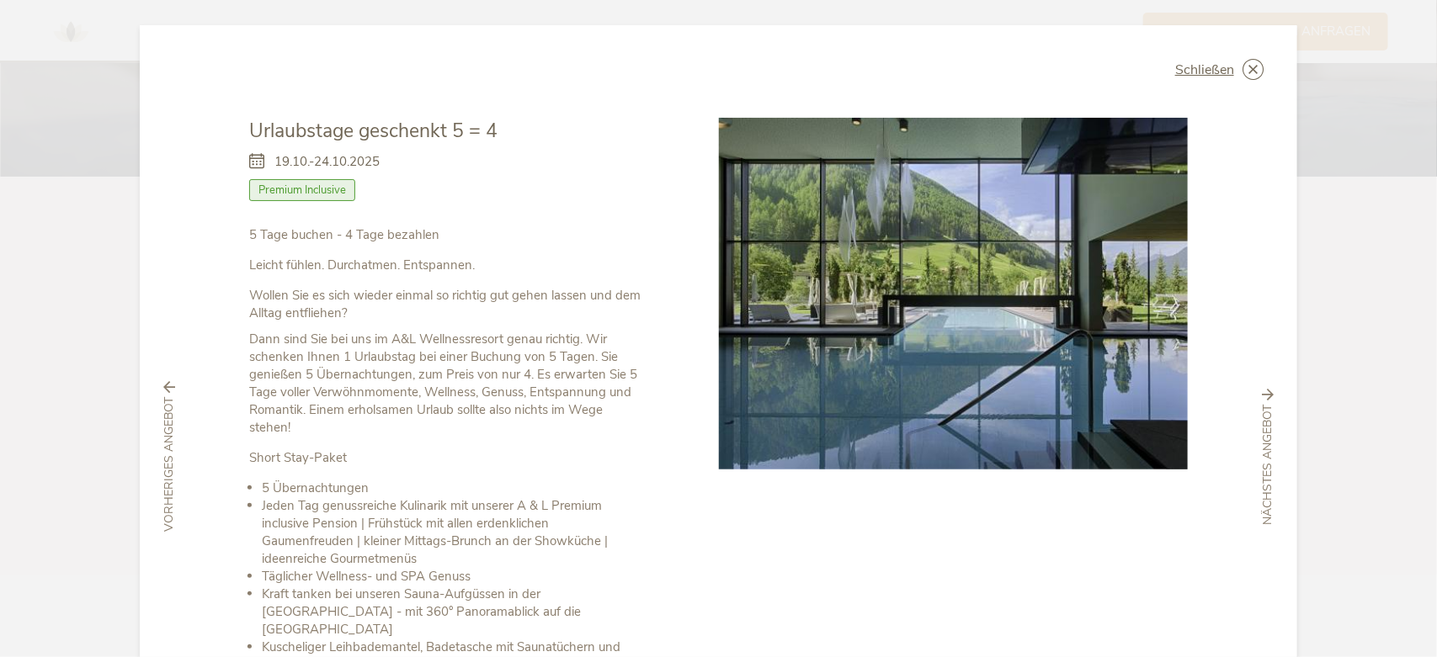
click at [166, 382] on icon at bounding box center [169, 388] width 12 height 12
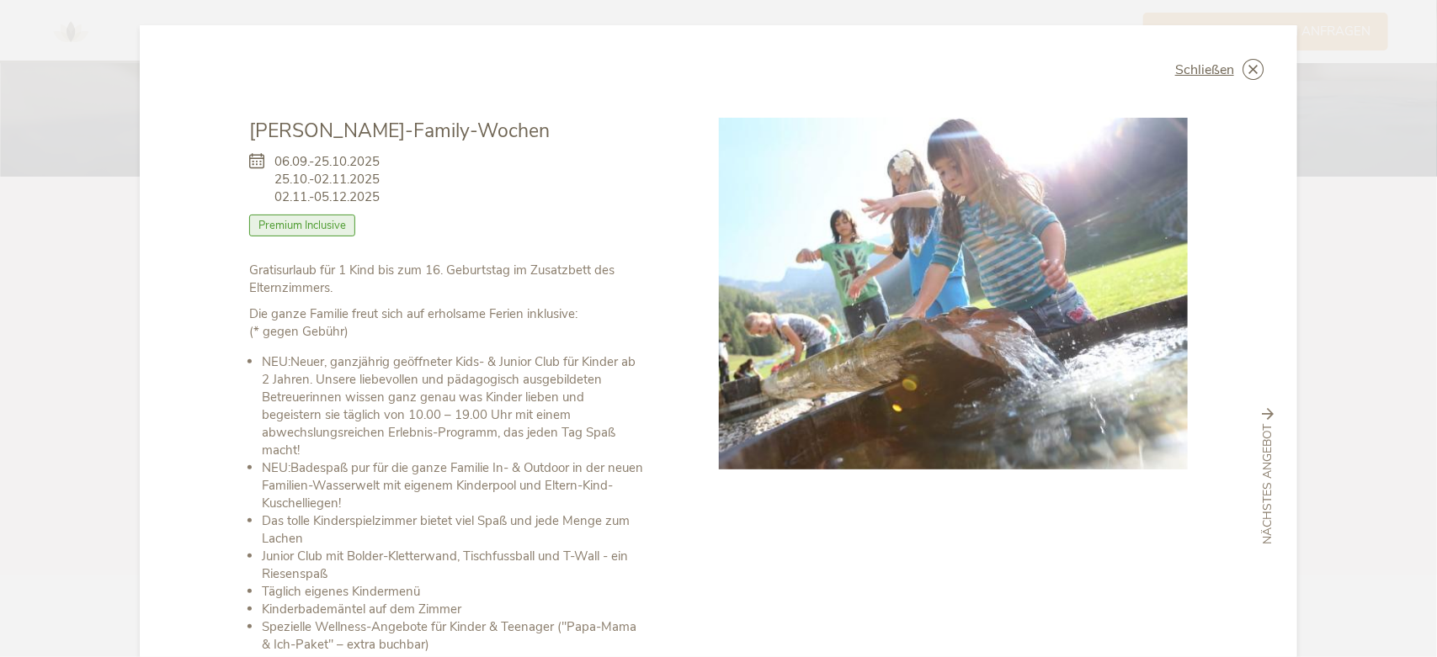
click at [1262, 408] on icon at bounding box center [1268, 414] width 12 height 12
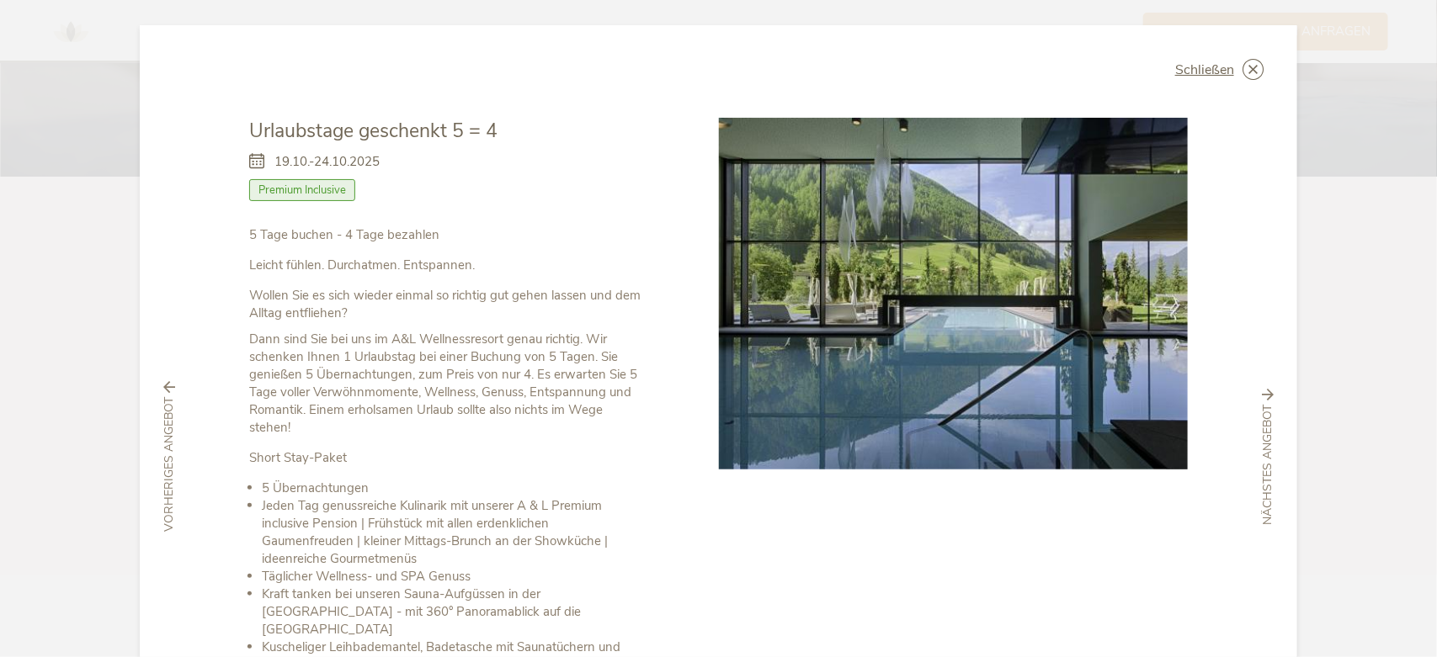
click at [1260, 405] on span "nächstes Angebot" at bounding box center [1267, 465] width 17 height 120
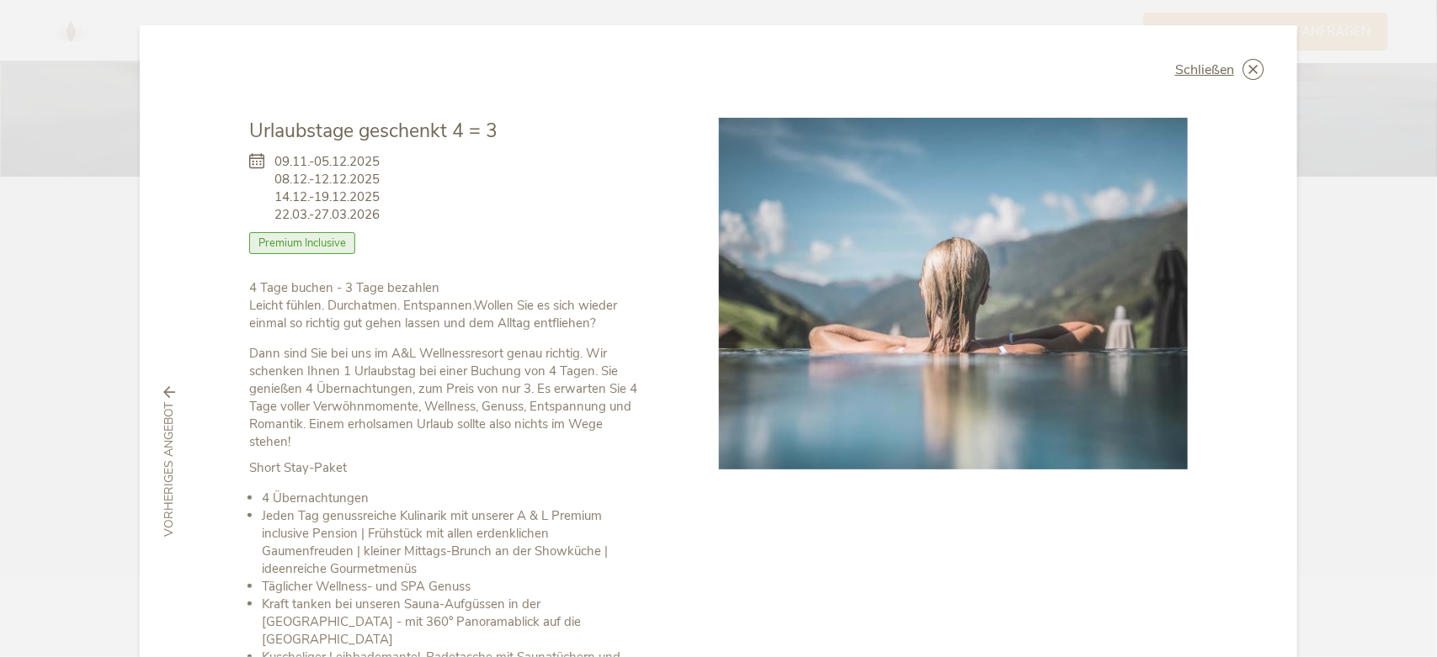
click at [1260, 405] on div "Schließen Urlaubstage geschenkt 4 = 3 09.11.-05.12.2025 08.12.-12.12.2025 Halbp…" at bounding box center [718, 462] width 1157 height 874
click at [1209, 63] on span "Schließen" at bounding box center [1204, 69] width 59 height 13
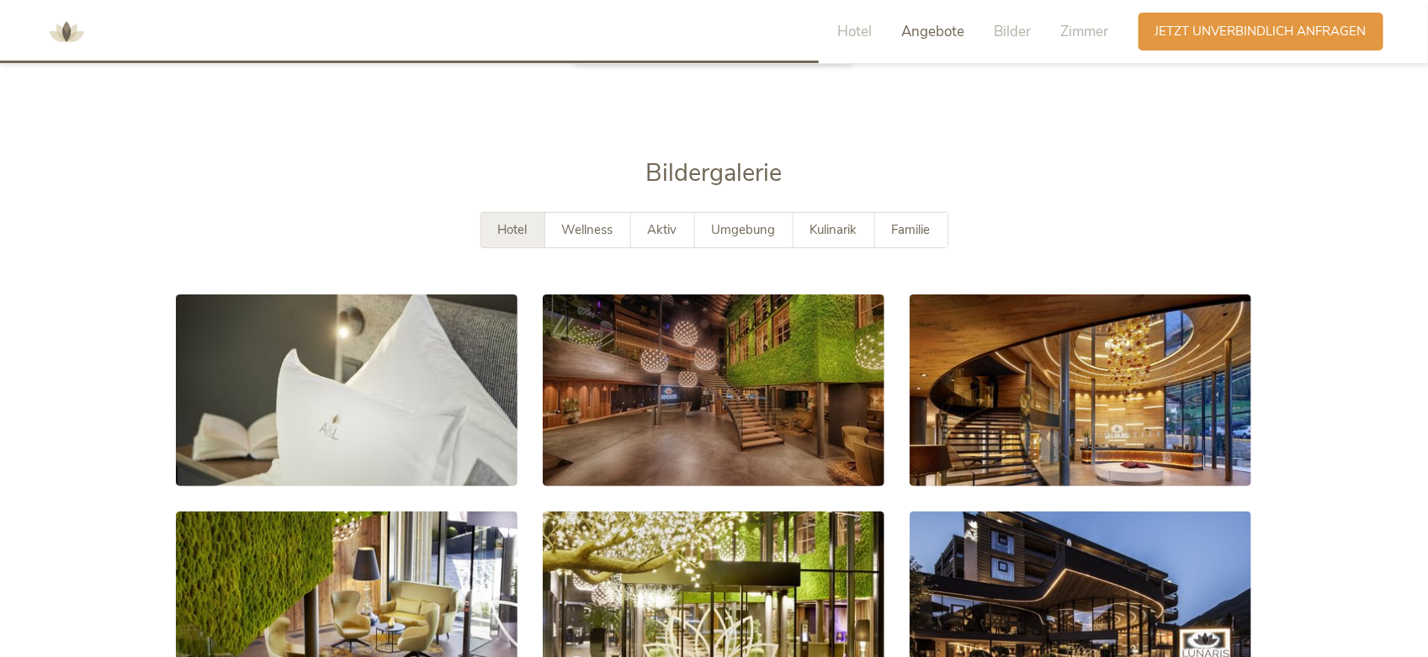
scroll to position [2989, 0]
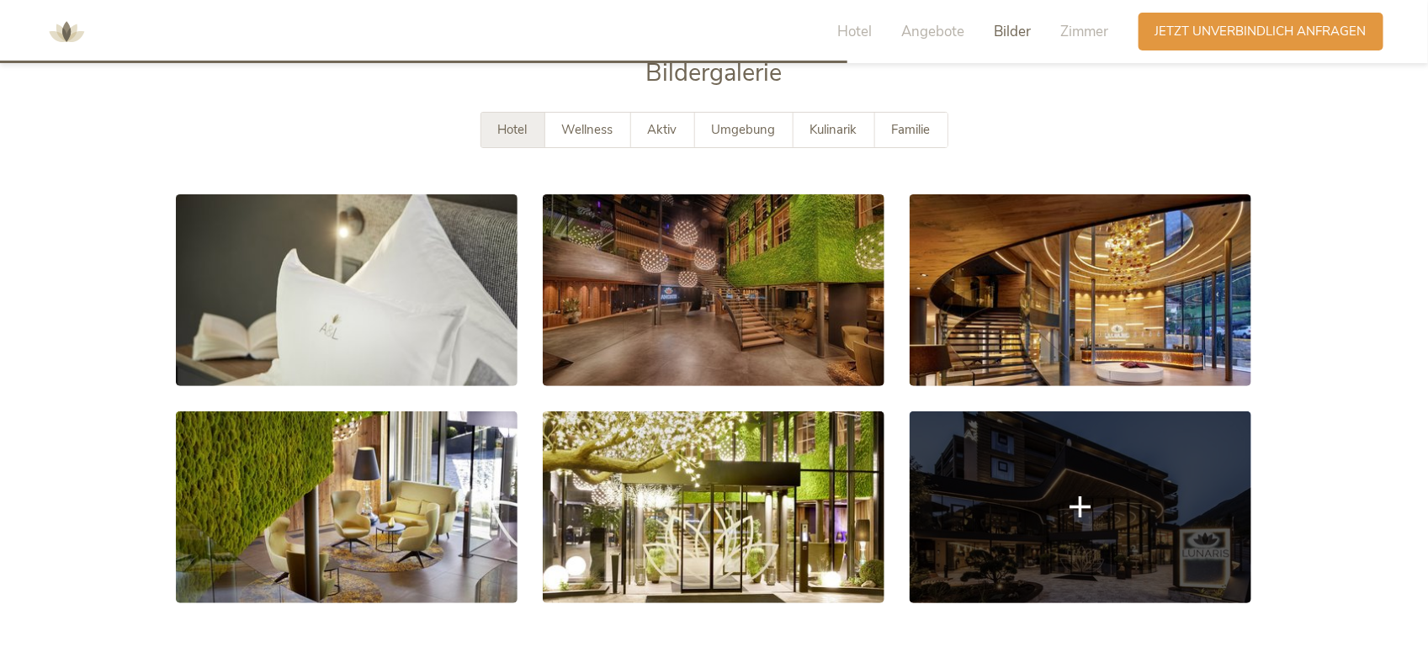
click at [1095, 501] on link at bounding box center [1081, 508] width 342 height 192
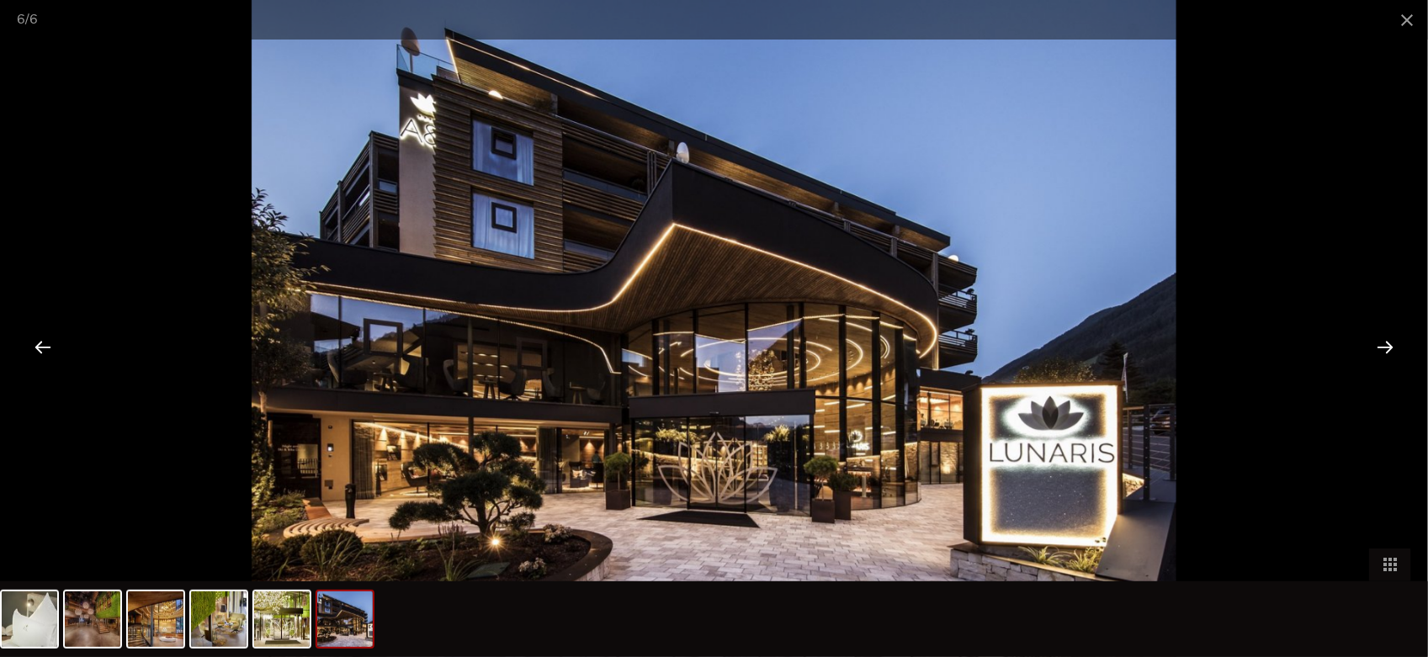
click at [1384, 349] on div at bounding box center [1385, 347] width 52 height 52
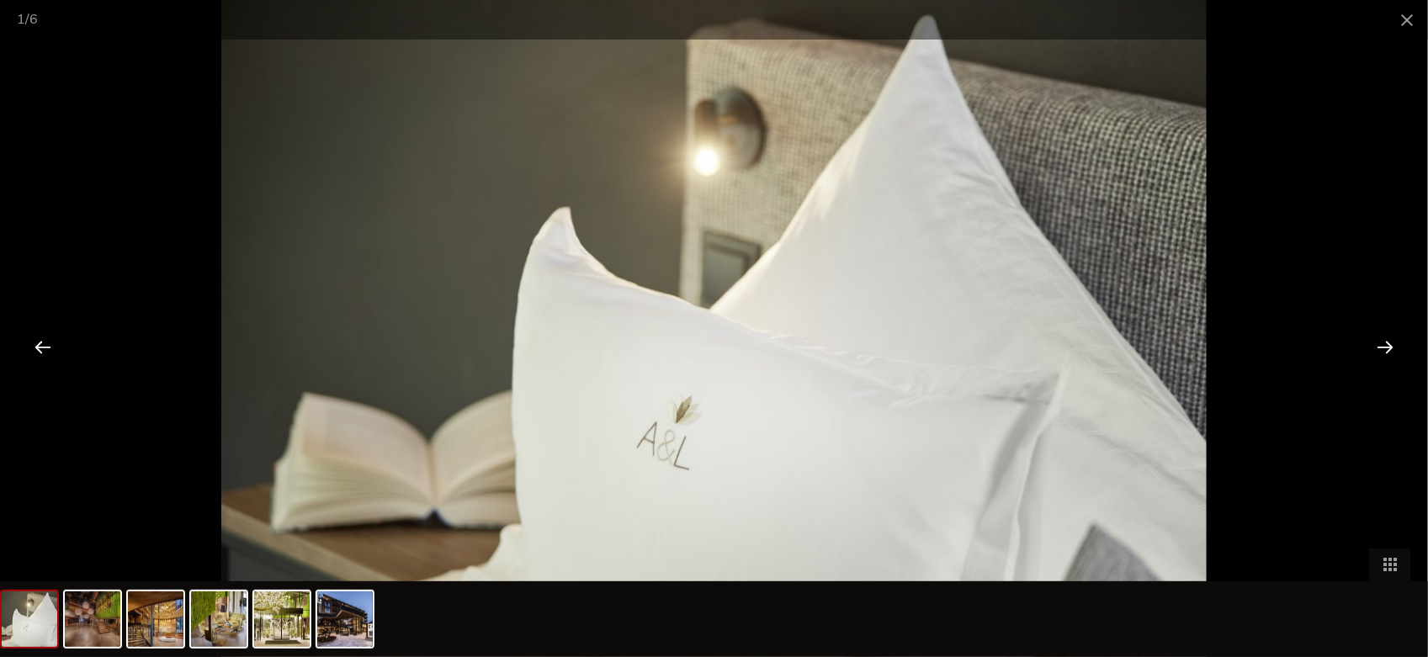
click at [1384, 349] on div at bounding box center [1385, 347] width 52 height 52
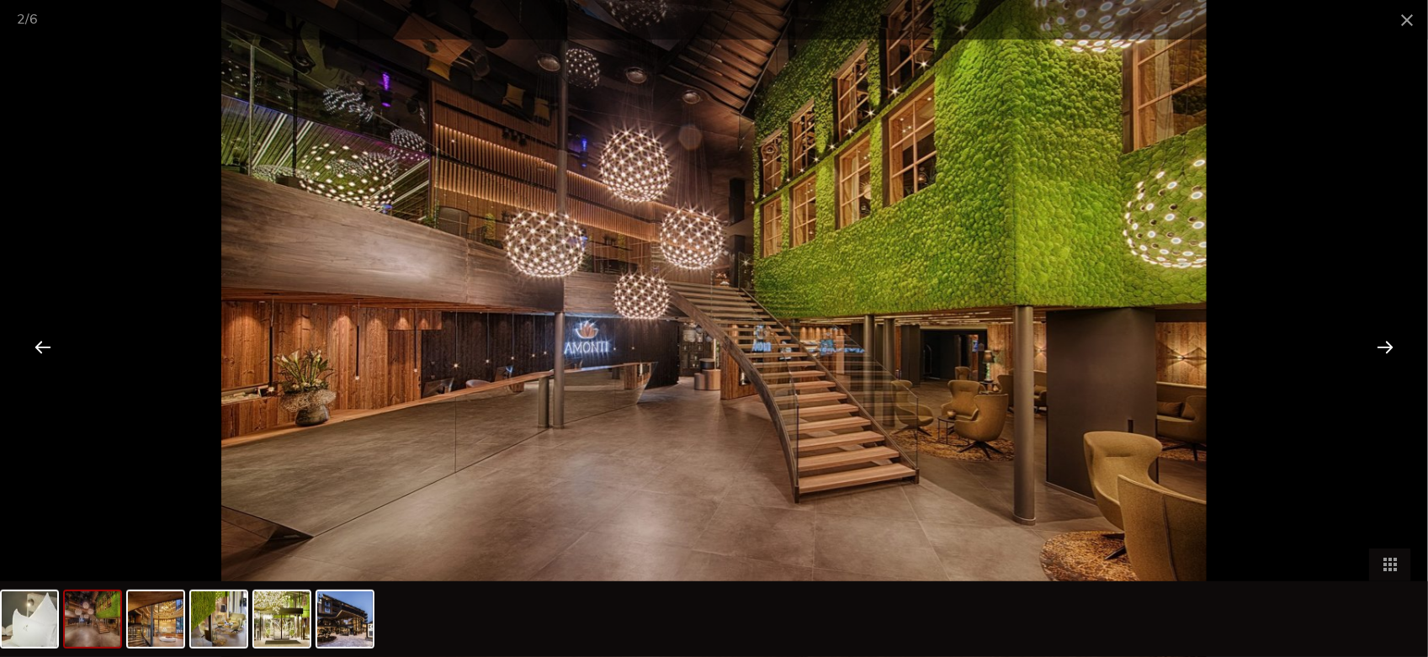
click at [1384, 349] on div at bounding box center [1385, 347] width 52 height 52
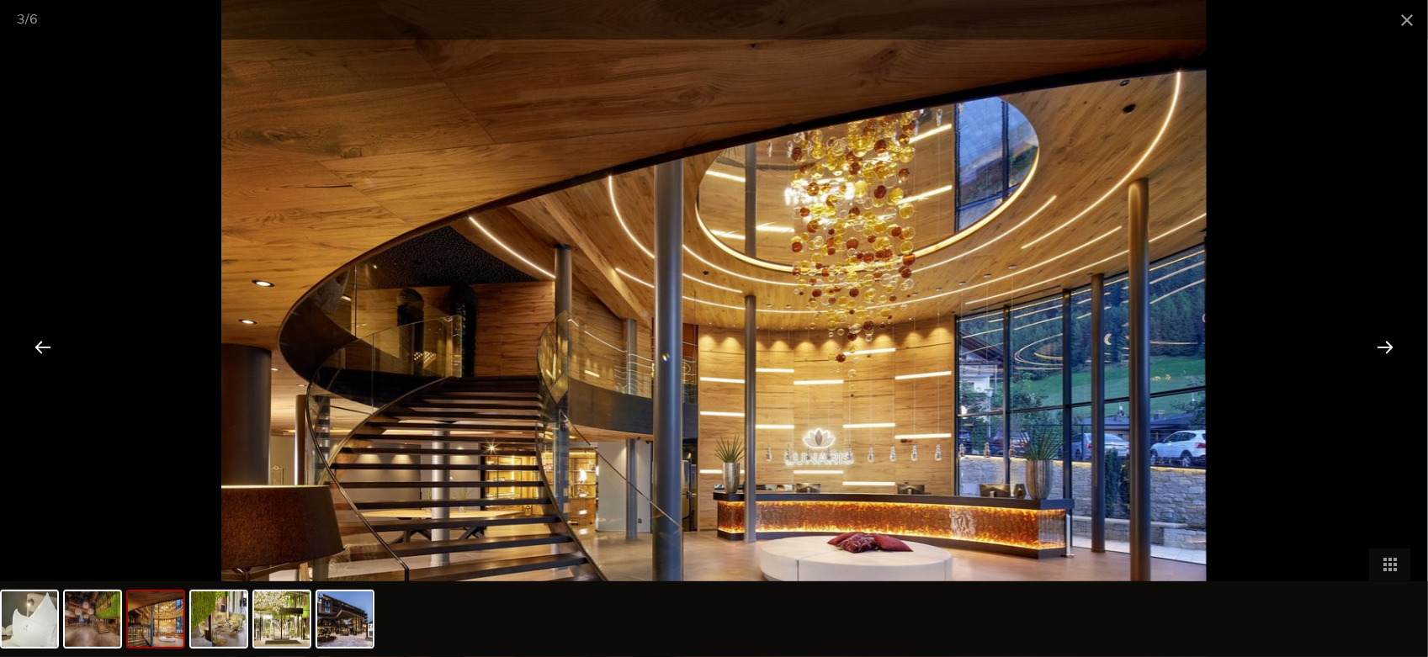
click at [1384, 349] on div at bounding box center [1385, 347] width 52 height 52
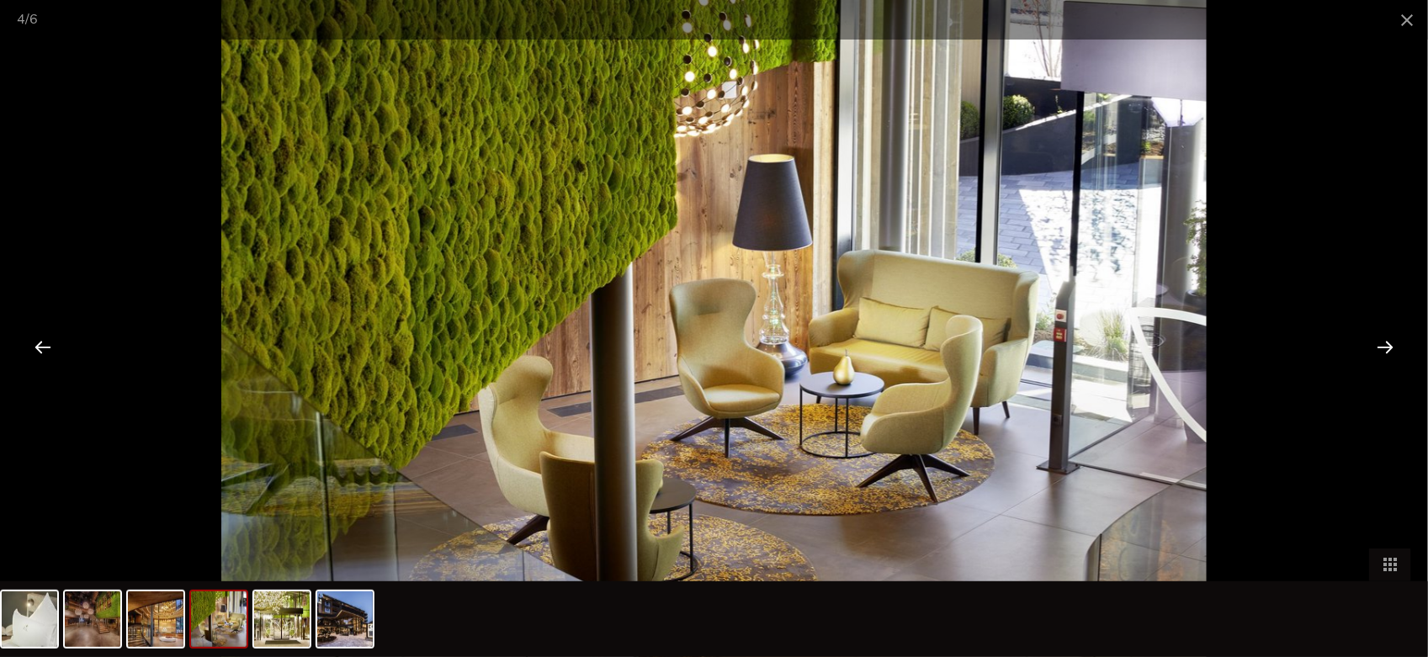
click at [1384, 349] on div at bounding box center [1385, 347] width 52 height 52
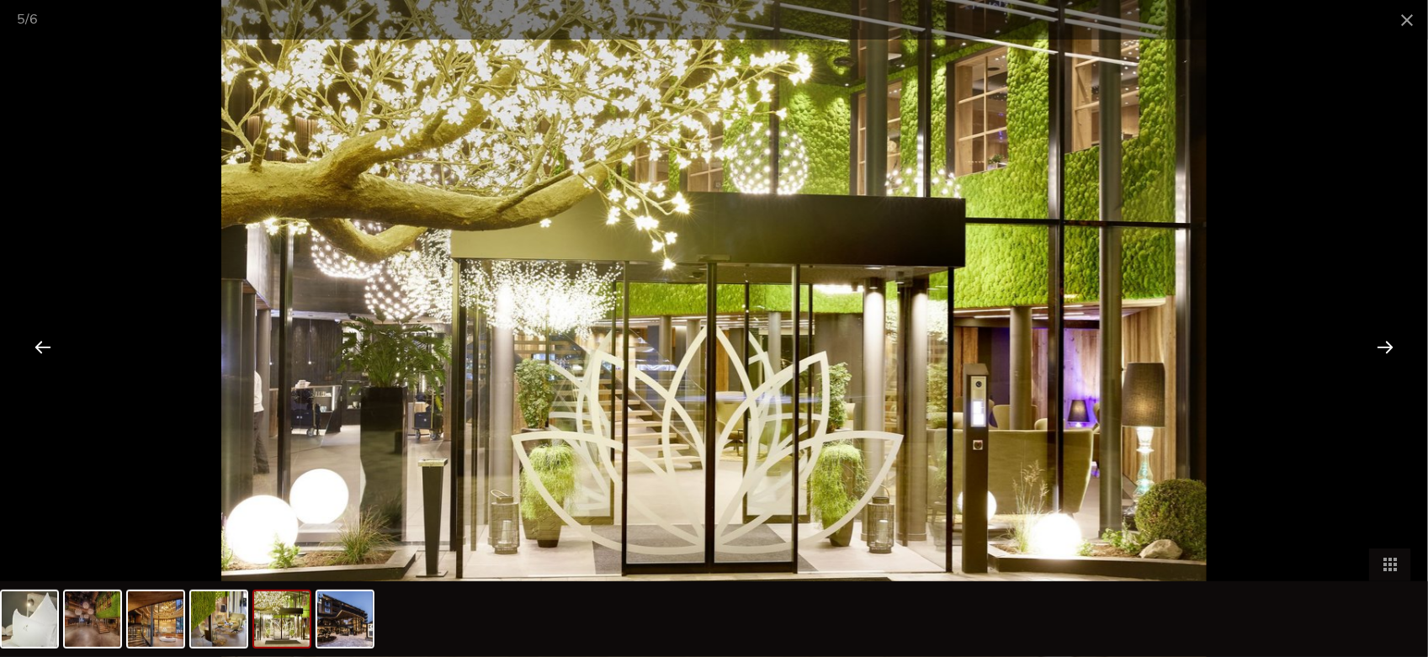
click at [1384, 349] on div at bounding box center [1385, 347] width 52 height 52
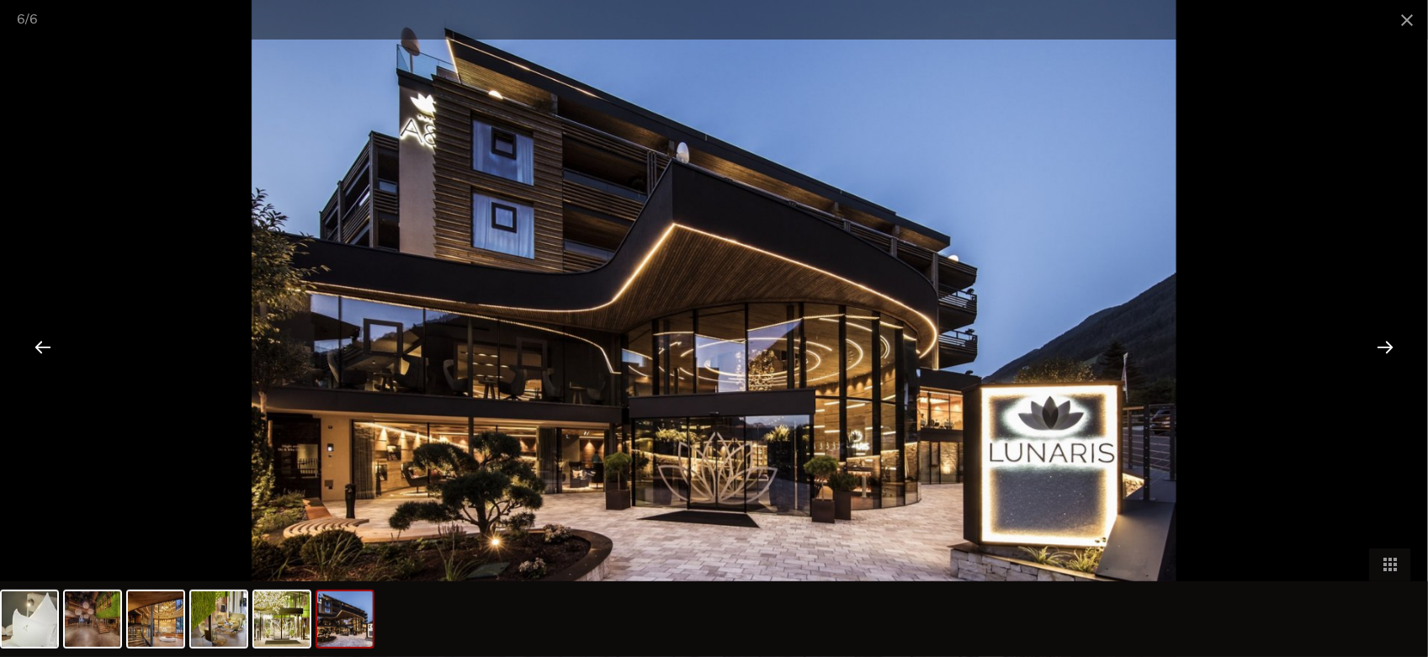
click at [1384, 349] on div at bounding box center [1385, 347] width 52 height 52
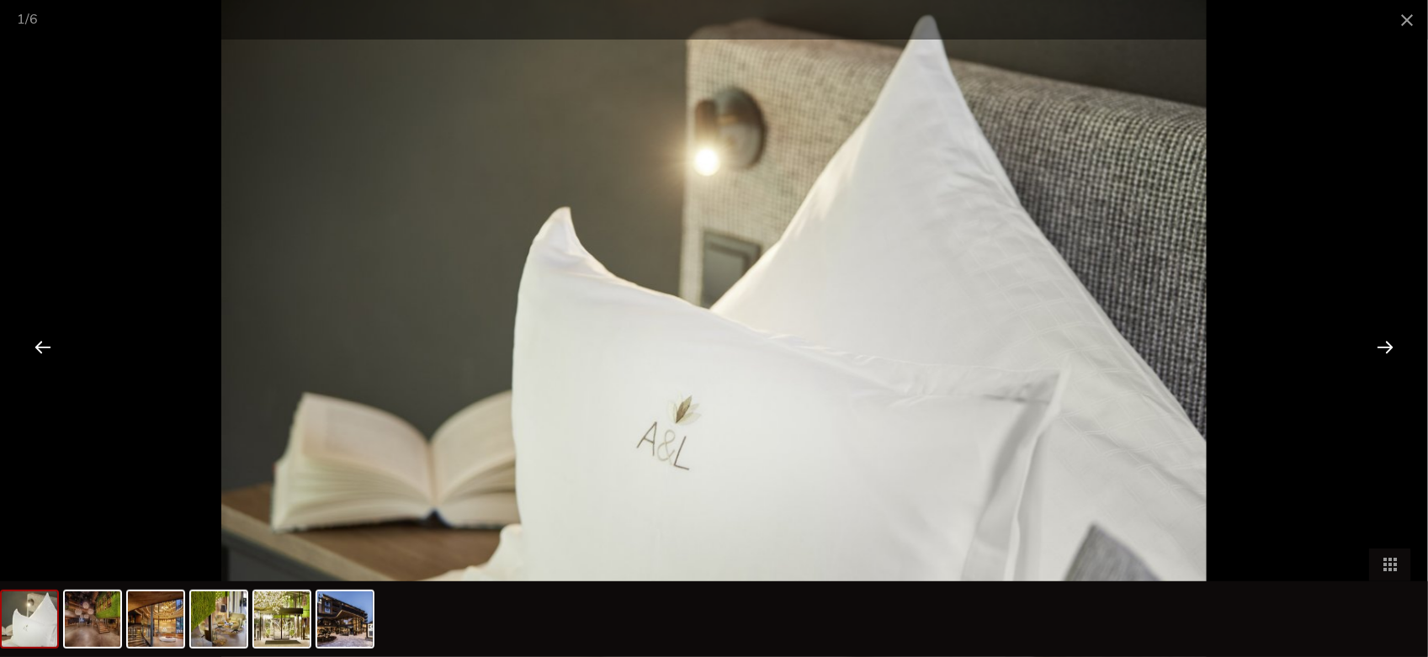
click at [1384, 349] on div at bounding box center [1385, 347] width 52 height 52
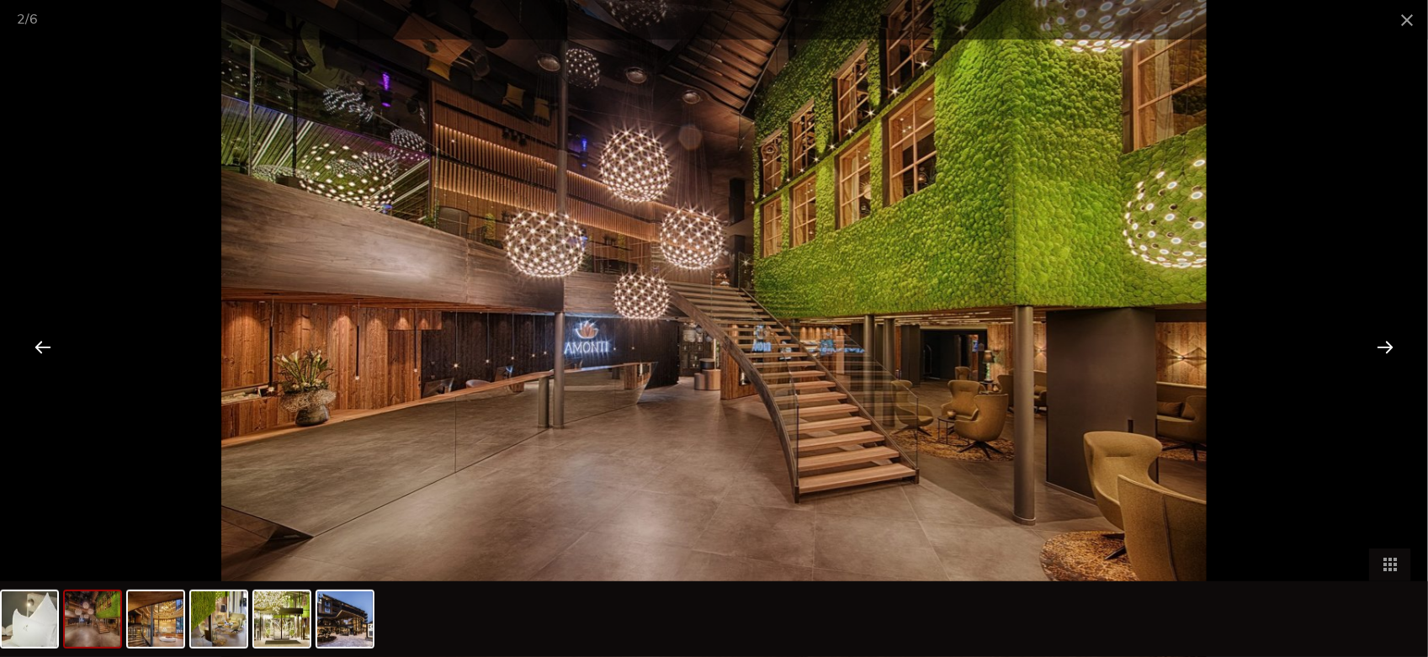
click at [1384, 349] on div at bounding box center [1385, 347] width 52 height 52
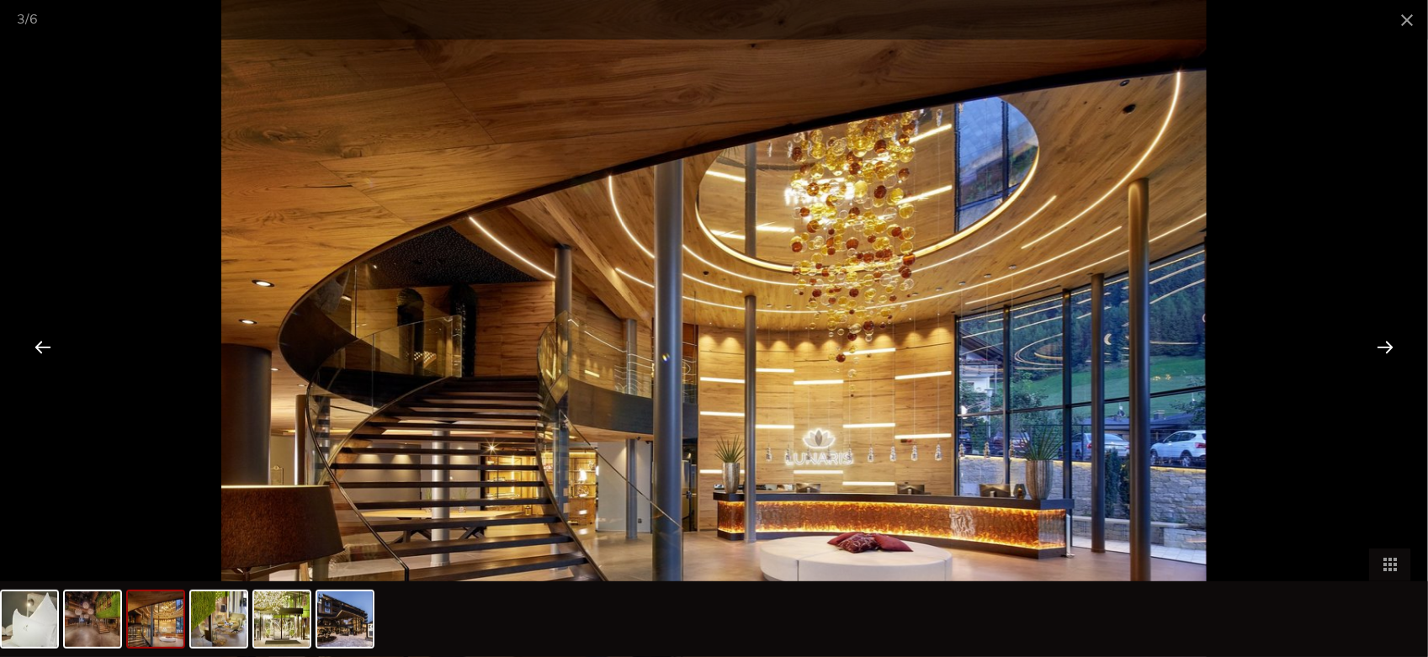
click at [1384, 349] on div at bounding box center [1385, 347] width 52 height 52
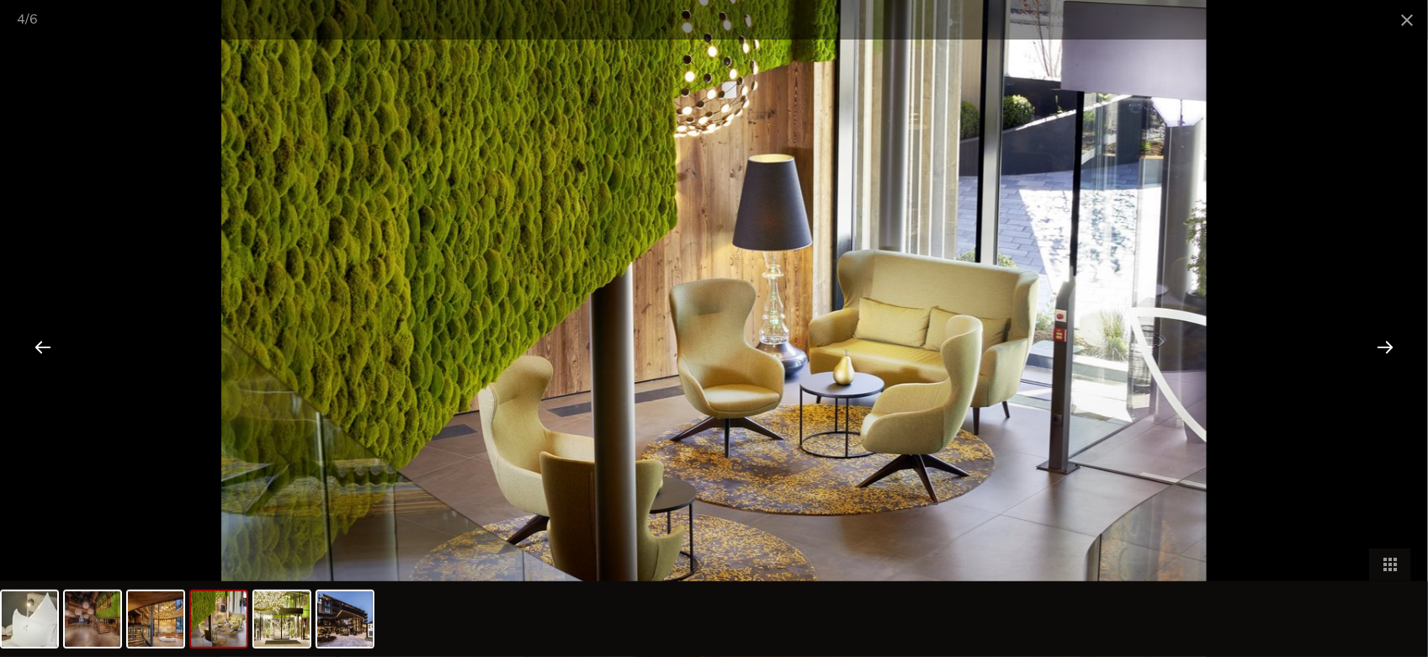
click at [1384, 349] on div at bounding box center [1385, 347] width 52 height 52
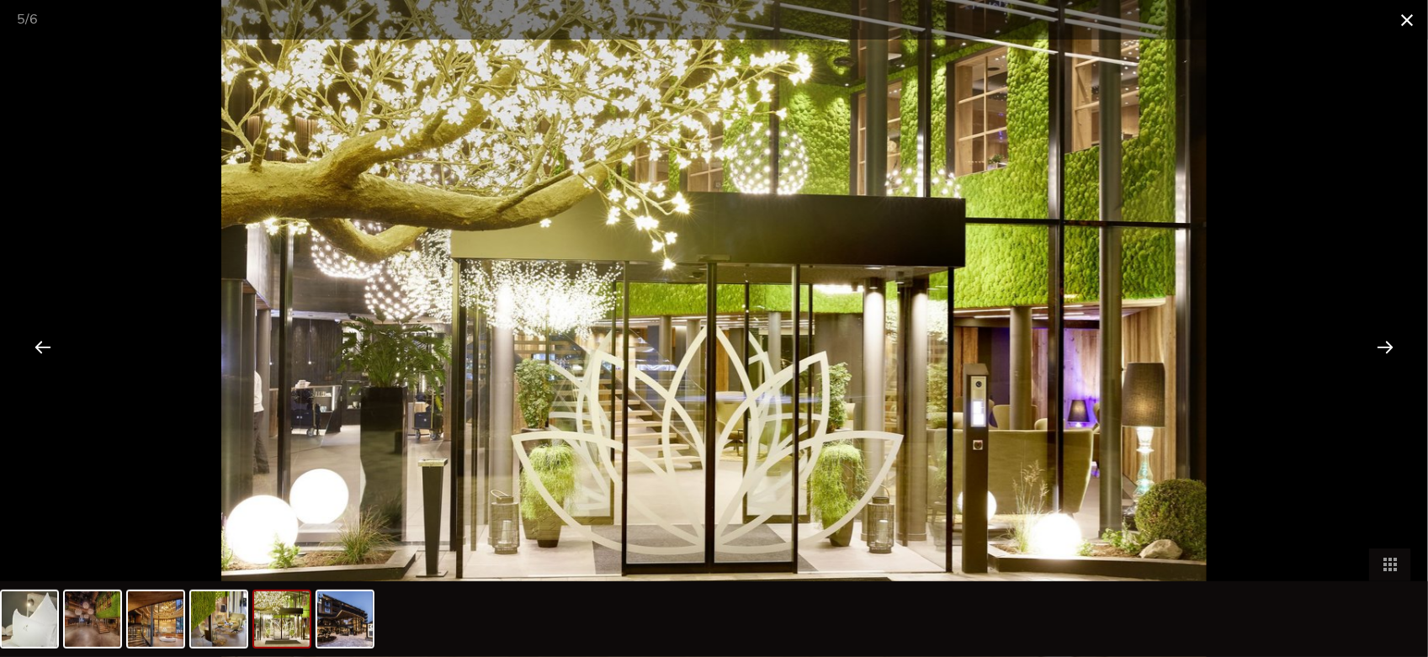
click at [1402, 17] on span at bounding box center [1407, 20] width 42 height 40
